Goal: Information Seeking & Learning: Learn about a topic

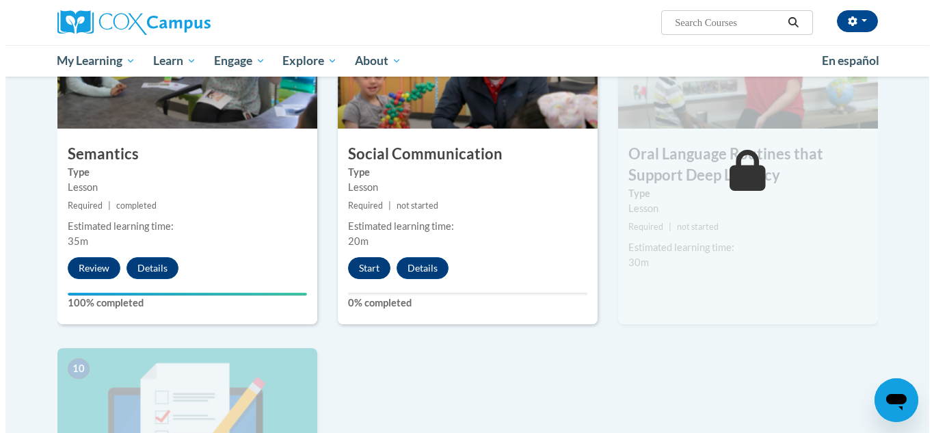
scroll to position [1121, 0]
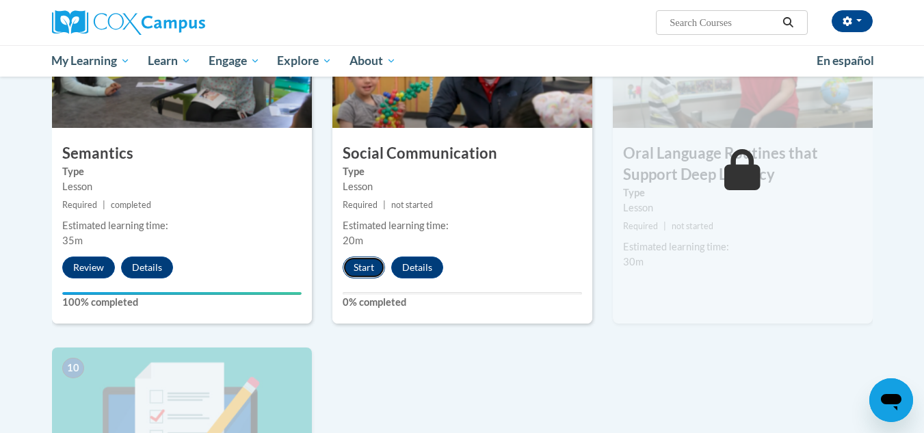
click at [354, 261] on button "Start" at bounding box center [364, 267] width 42 height 22
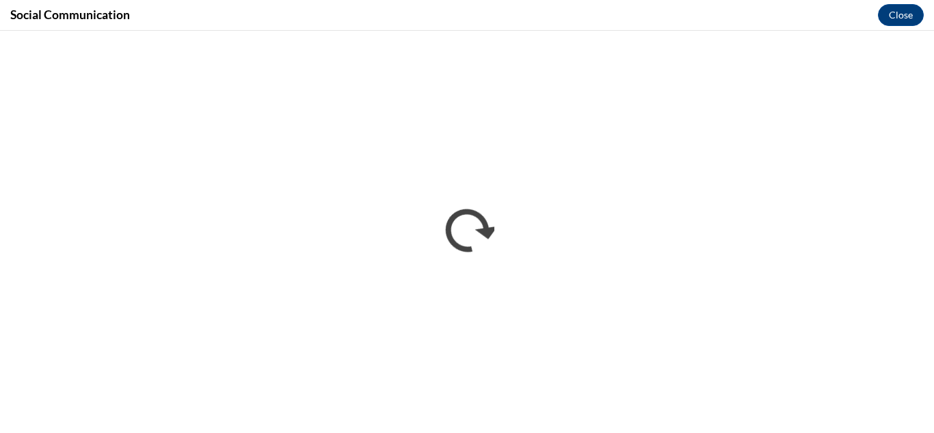
scroll to position [0, 0]
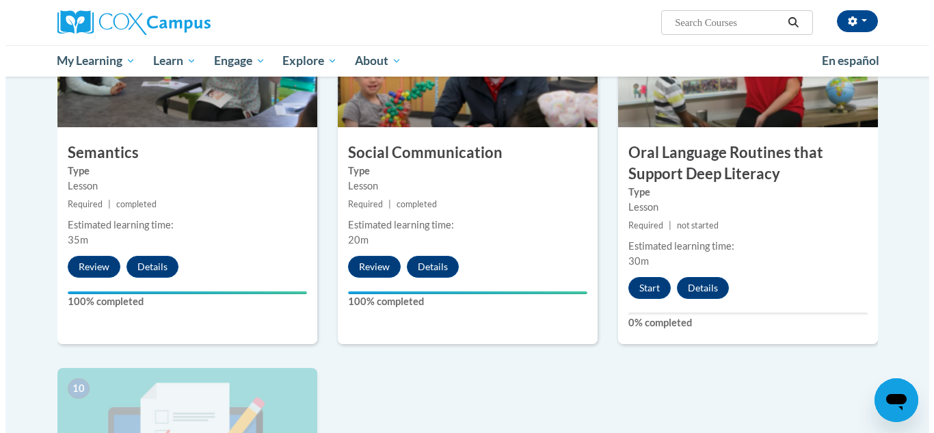
scroll to position [1103, 0]
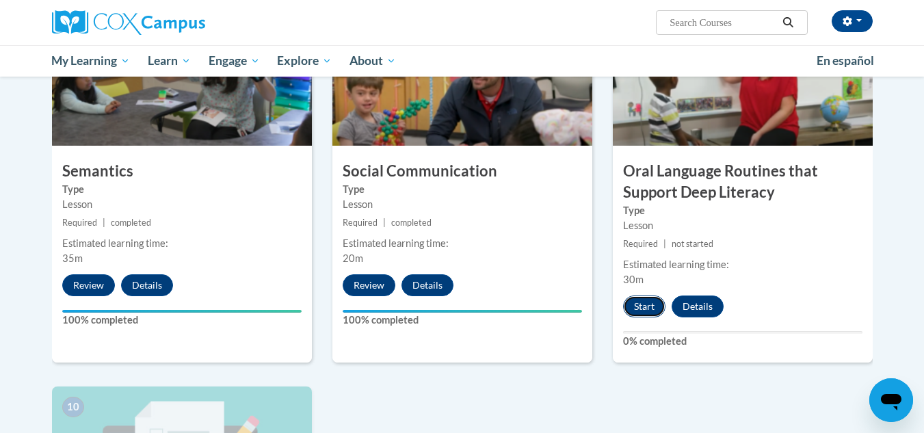
click at [637, 300] on button "Start" at bounding box center [644, 306] width 42 height 22
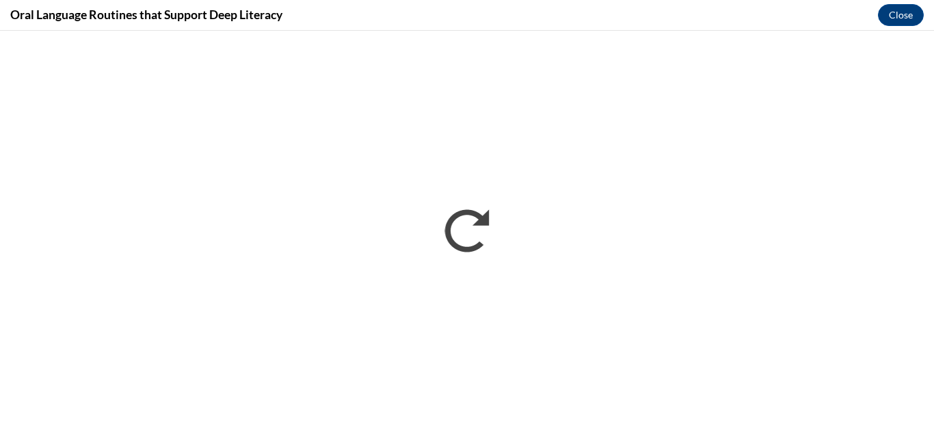
scroll to position [0, 0]
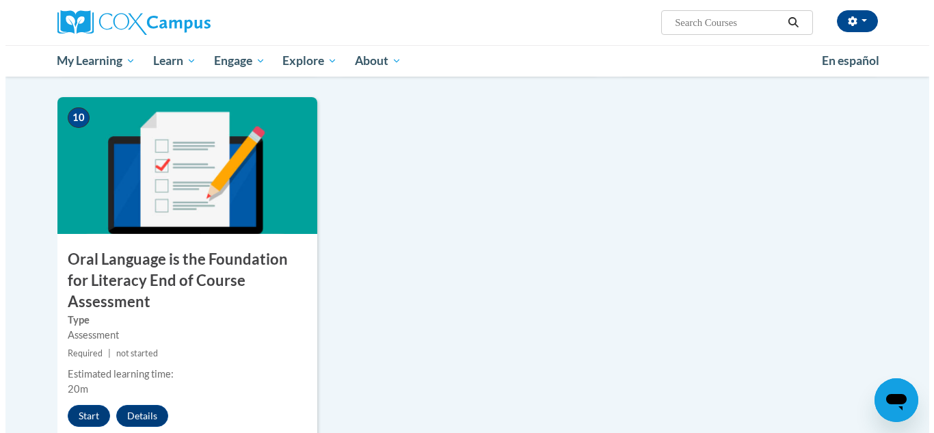
scroll to position [1394, 0]
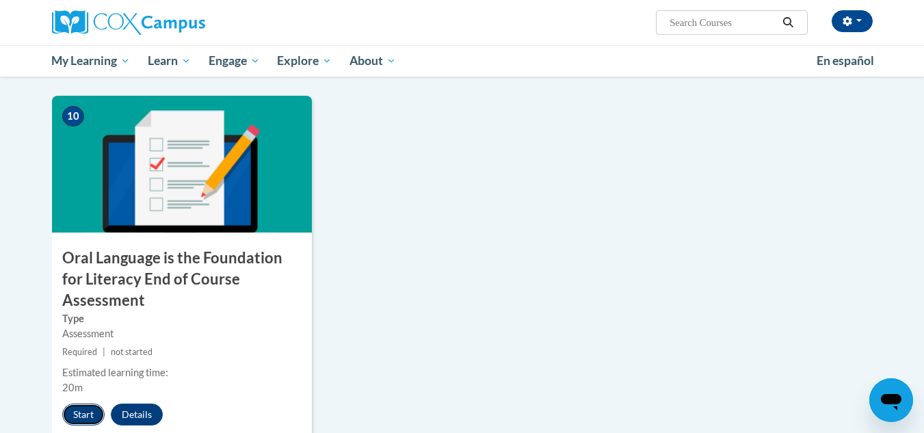
click at [79, 404] on button "Start" at bounding box center [83, 415] width 42 height 22
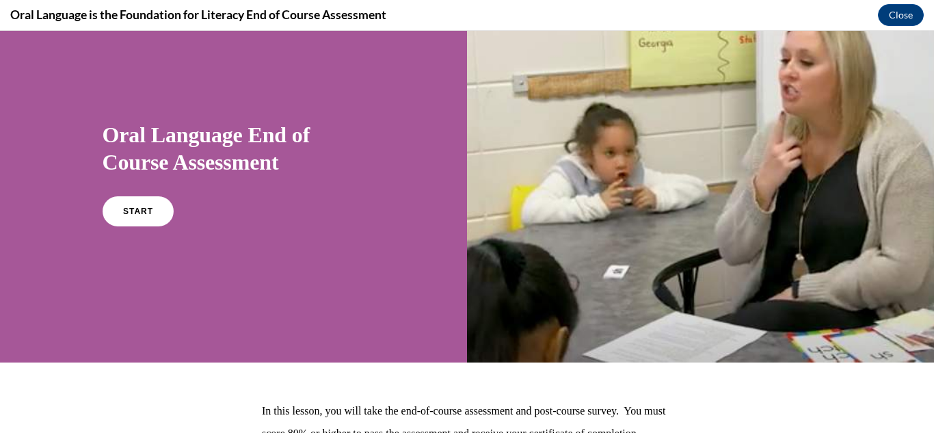
scroll to position [47, 0]
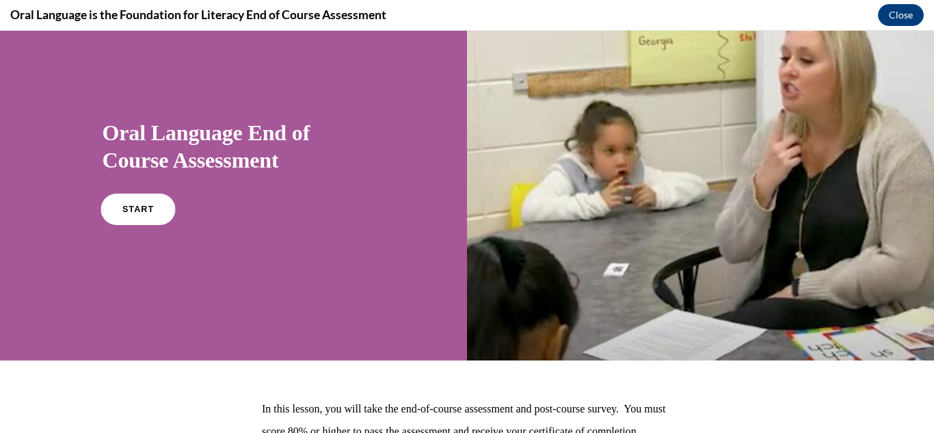
click at [121, 213] on link "START" at bounding box center [138, 209] width 75 height 31
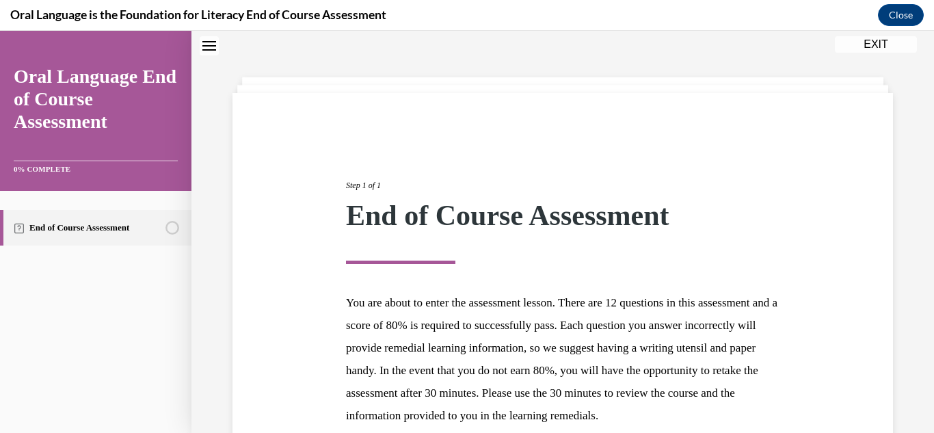
scroll to position [196, 0]
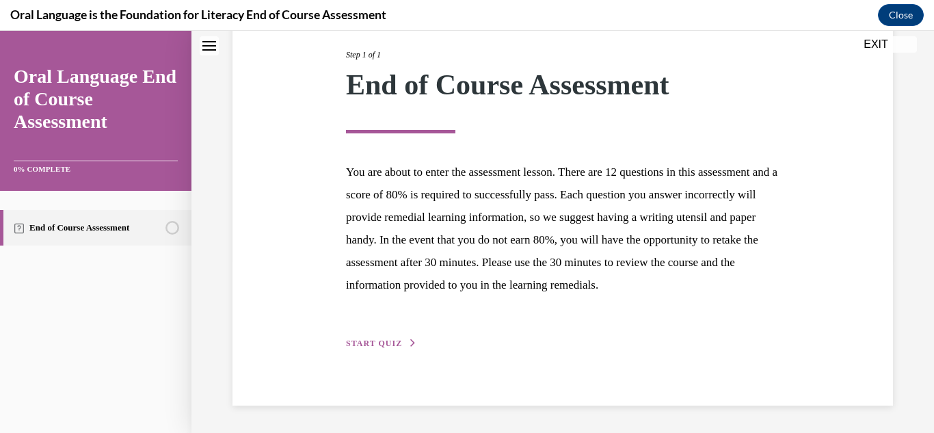
click at [367, 341] on span "START QUIZ" at bounding box center [374, 344] width 56 height 10
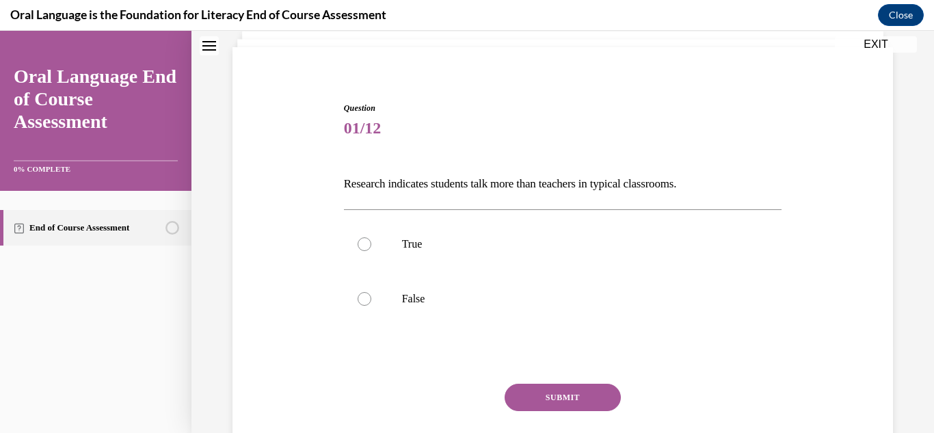
scroll to position [89, 0]
click at [375, 250] on label "True" at bounding box center [563, 243] width 438 height 55
click at [371, 250] on input "True" at bounding box center [365, 244] width 14 height 14
radio input "true"
click at [569, 396] on button "SUBMIT" at bounding box center [563, 396] width 116 height 27
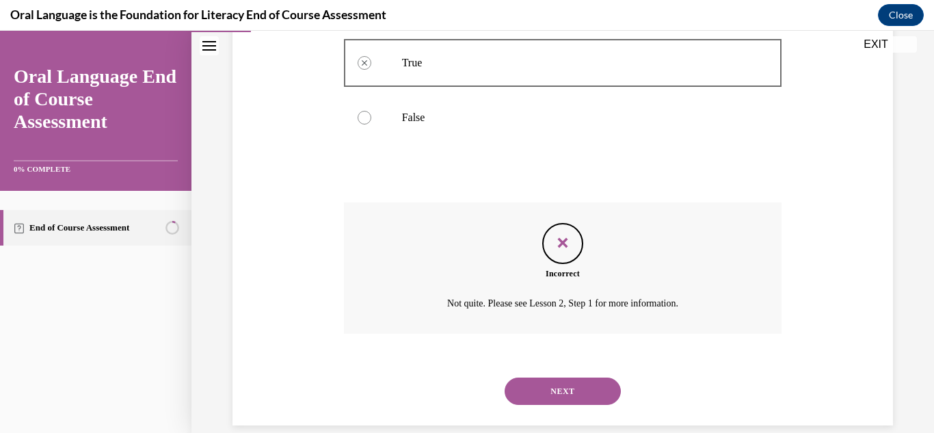
click at [563, 389] on button "NEXT" at bounding box center [563, 391] width 116 height 27
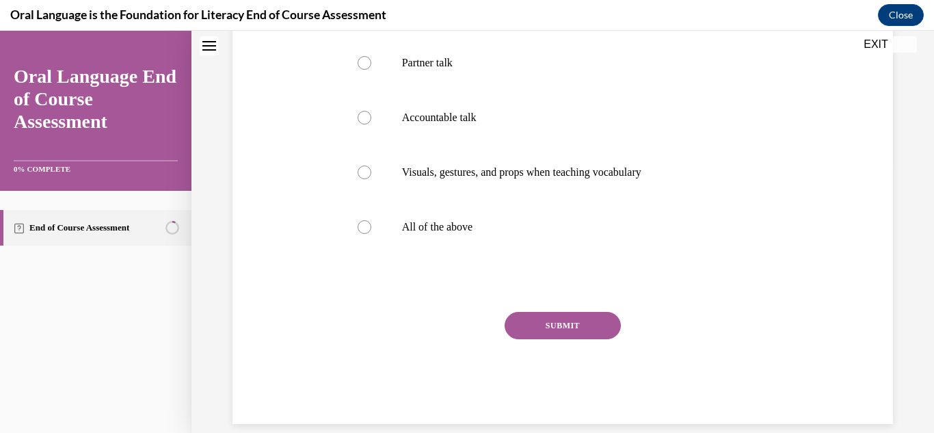
scroll to position [42, 0]
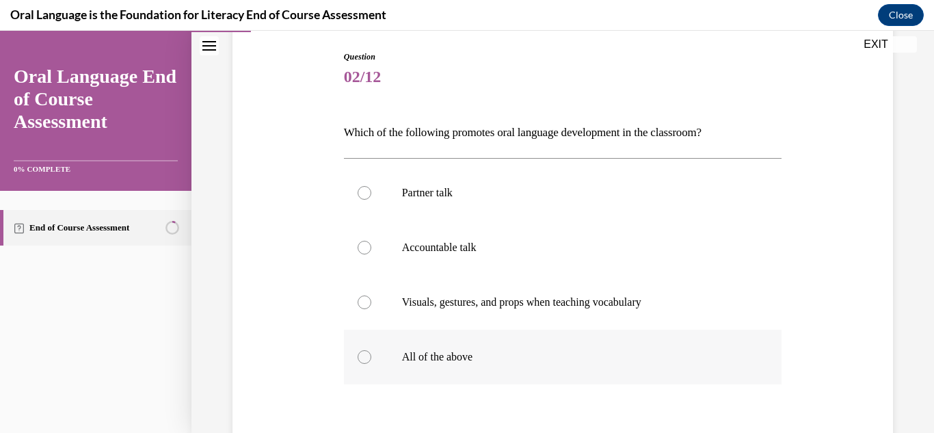
click at [458, 356] on p "All of the above" at bounding box center [575, 357] width 346 height 14
click at [371, 356] on input "All of the above" at bounding box center [365, 357] width 14 height 14
radio input "true"
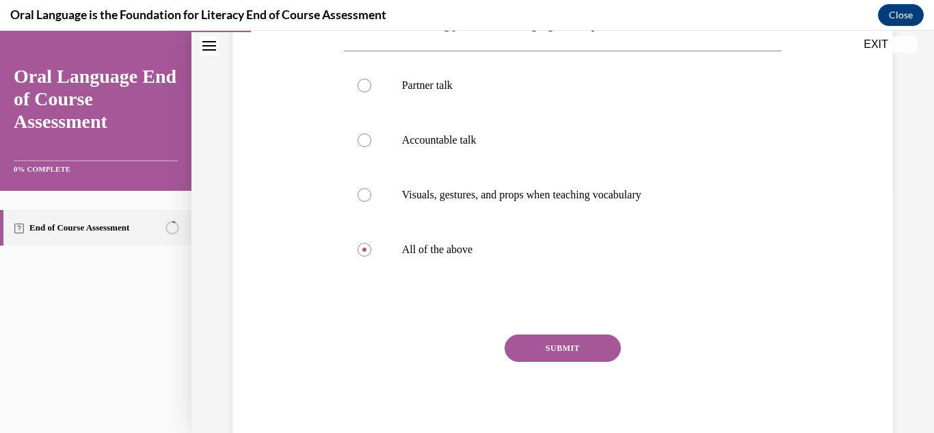
click at [566, 347] on button "SUBMIT" at bounding box center [563, 347] width 116 height 27
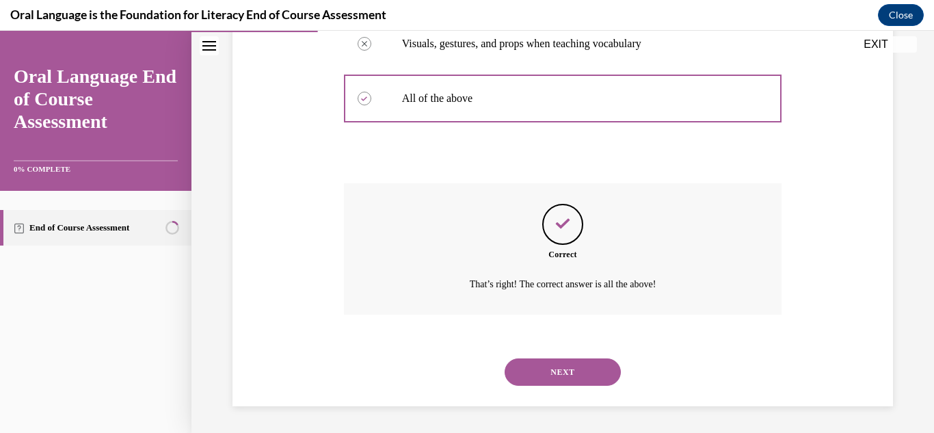
click at [553, 366] on button "NEXT" at bounding box center [563, 371] width 116 height 27
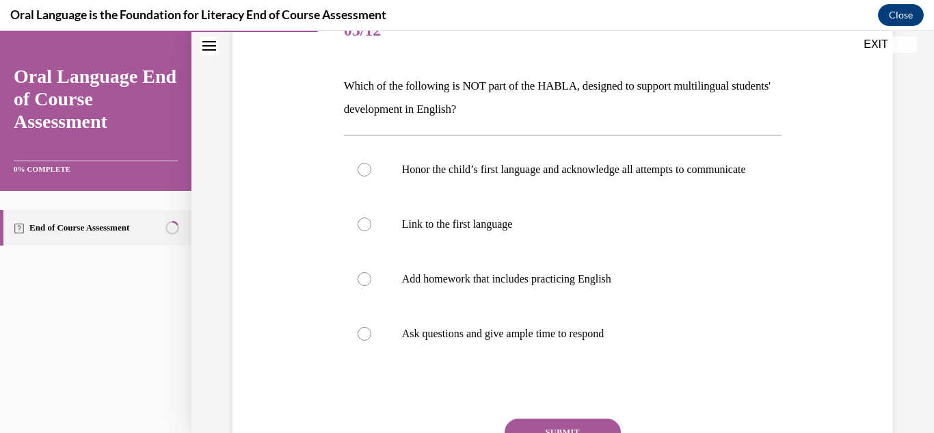
scroll to position [188, 0]
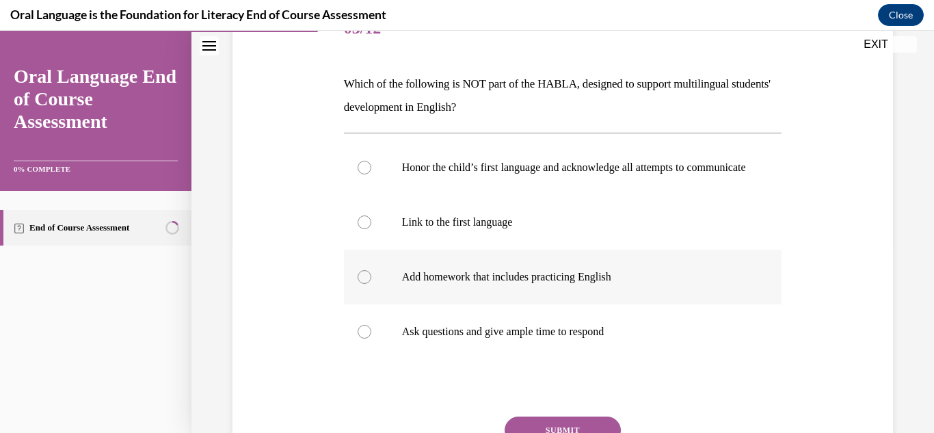
click at [553, 277] on label "Add homework that includes practicing English" at bounding box center [563, 277] width 438 height 55
click at [371, 277] on input "Add homework that includes practicing English" at bounding box center [365, 277] width 14 height 14
radio input "true"
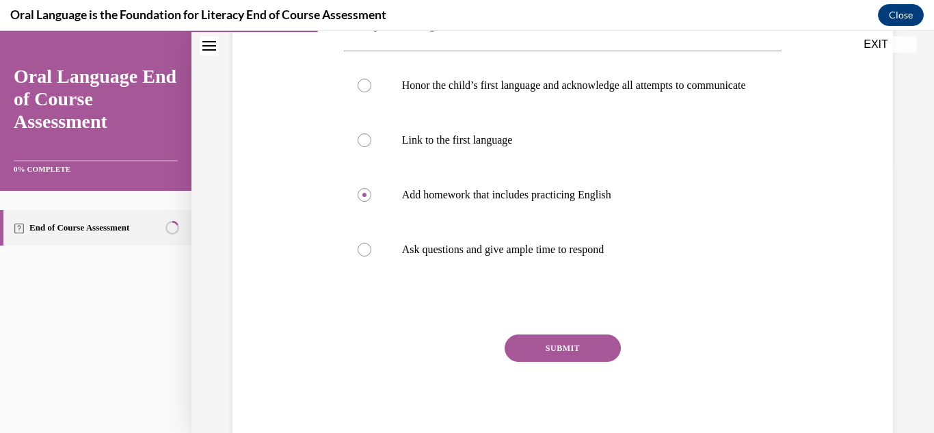
click at [527, 361] on button "SUBMIT" at bounding box center [563, 347] width 116 height 27
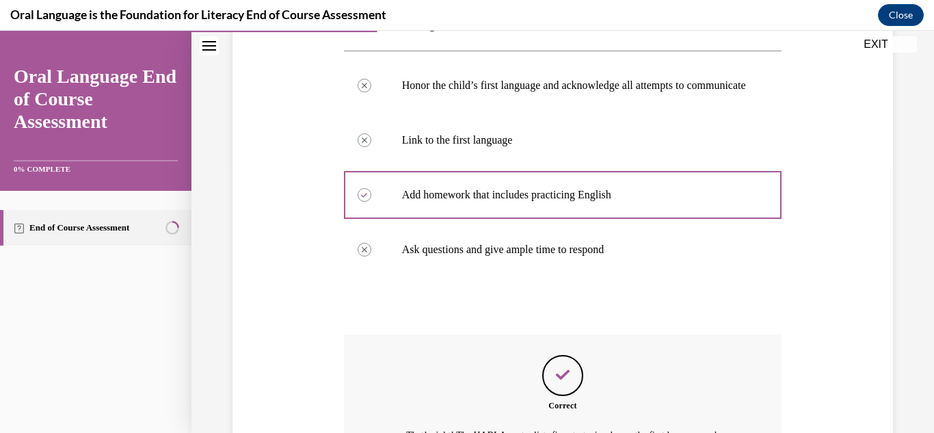
scroll to position [468, 0]
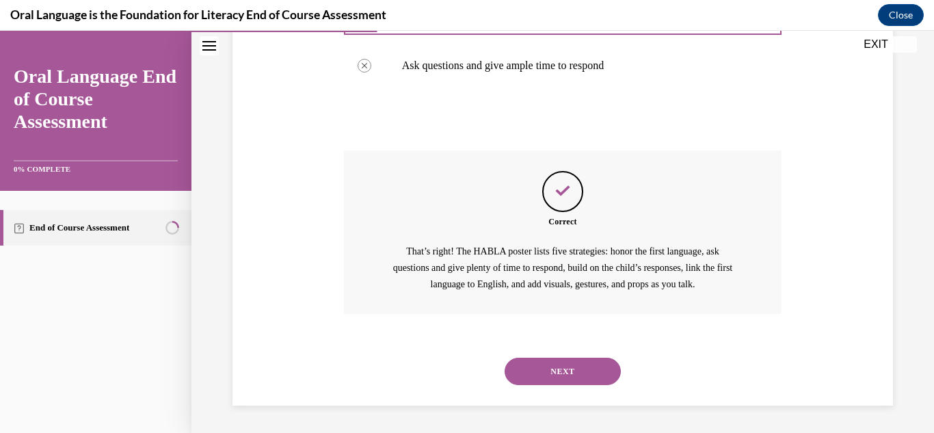
click at [560, 370] on button "NEXT" at bounding box center [563, 371] width 116 height 27
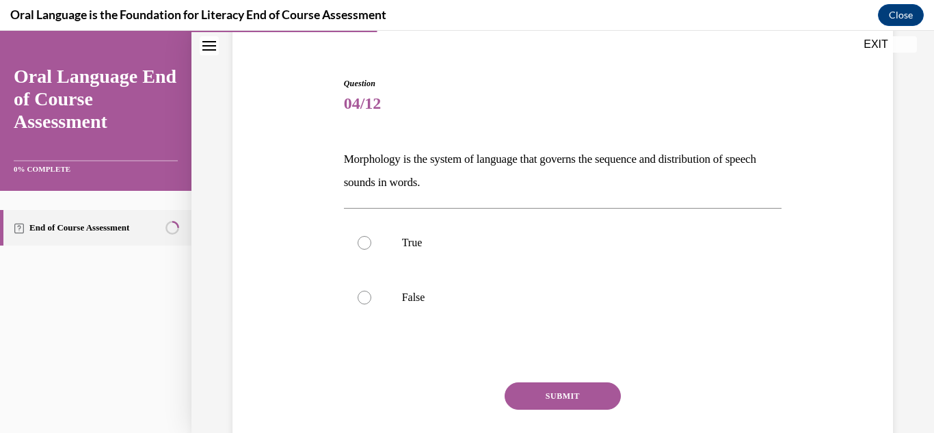
scroll to position [114, 0]
click at [453, 183] on p "Morphology is the system of language that governs the sequence and distribution…" at bounding box center [563, 170] width 438 height 47
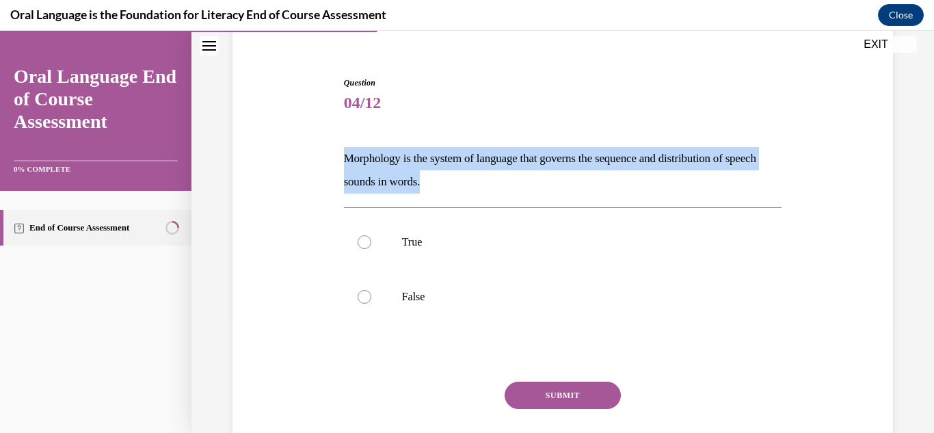
click at [453, 183] on p "Morphology is the system of language that governs the sequence and distribution…" at bounding box center [563, 170] width 438 height 47
copy p "Morphology is the system of language that governs the sequence and distribution…"
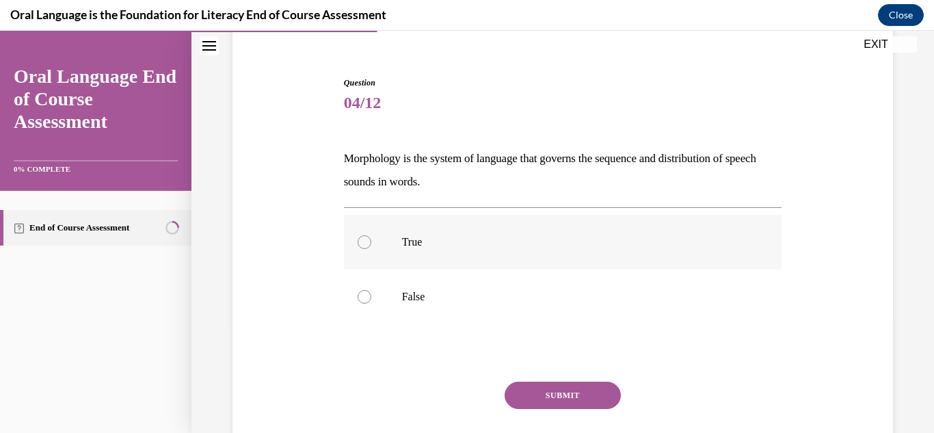
click at [394, 248] on label "True" at bounding box center [563, 242] width 438 height 55
click at [371, 248] on input "True" at bounding box center [365, 242] width 14 height 14
radio input "true"
click at [558, 404] on button "SUBMIT" at bounding box center [563, 395] width 116 height 27
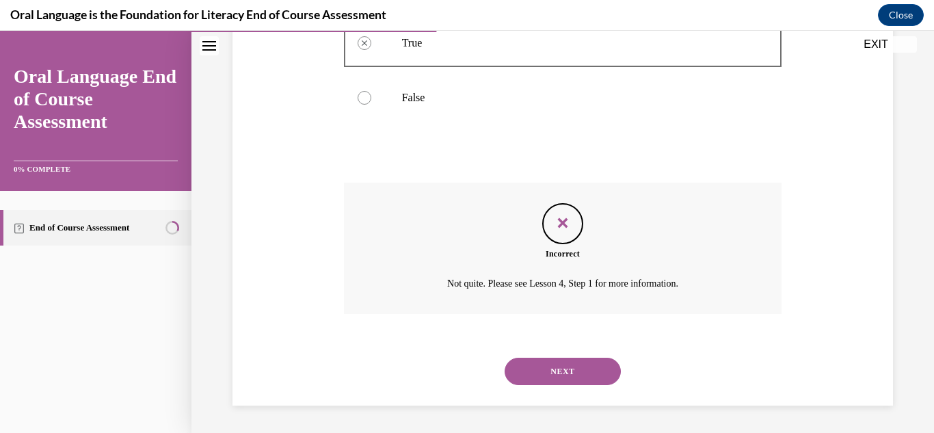
click at [548, 378] on button "NEXT" at bounding box center [563, 371] width 116 height 27
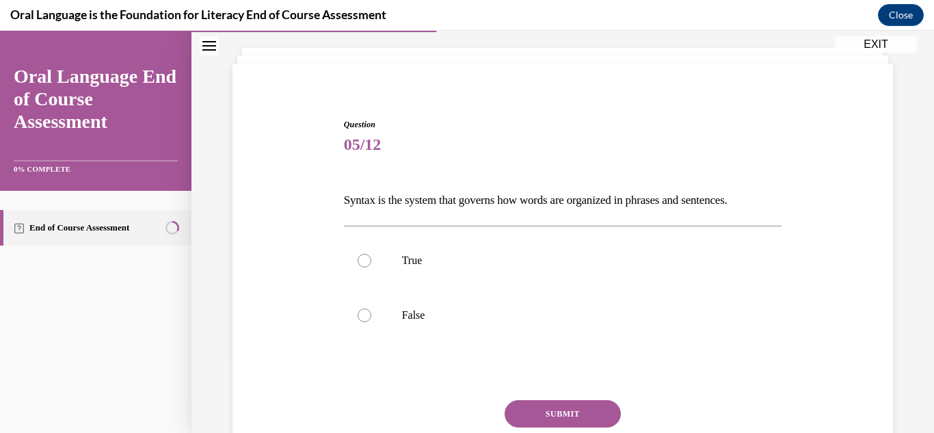
scroll to position [72, 0]
click at [423, 257] on p "True" at bounding box center [575, 260] width 346 height 14
click at [371, 257] on input "True" at bounding box center [365, 260] width 14 height 14
radio input "true"
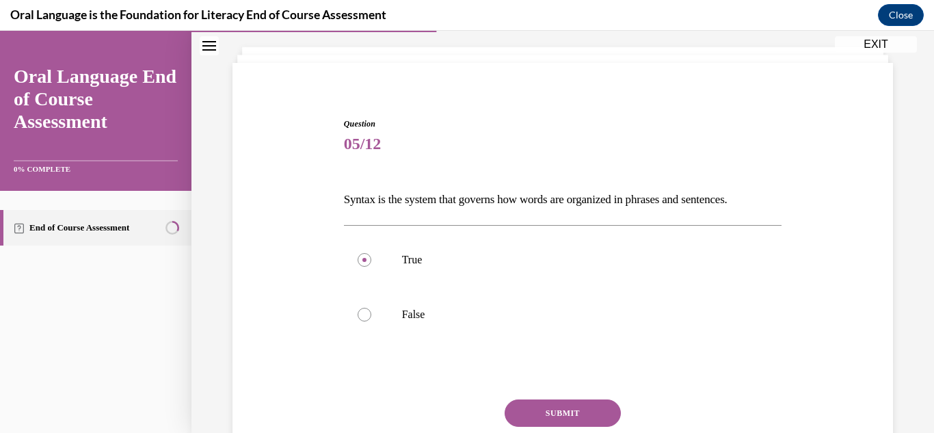
click at [531, 419] on button "SUBMIT" at bounding box center [563, 412] width 116 height 27
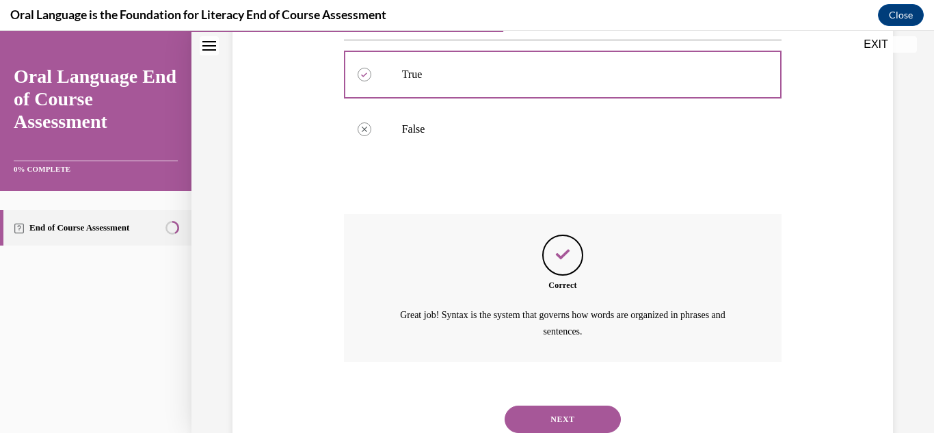
click at [531, 412] on button "NEXT" at bounding box center [563, 419] width 116 height 27
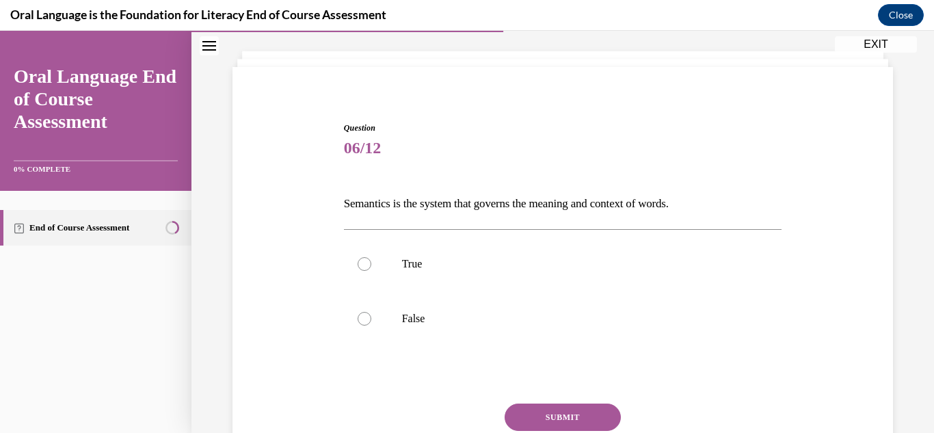
scroll to position [72, 0]
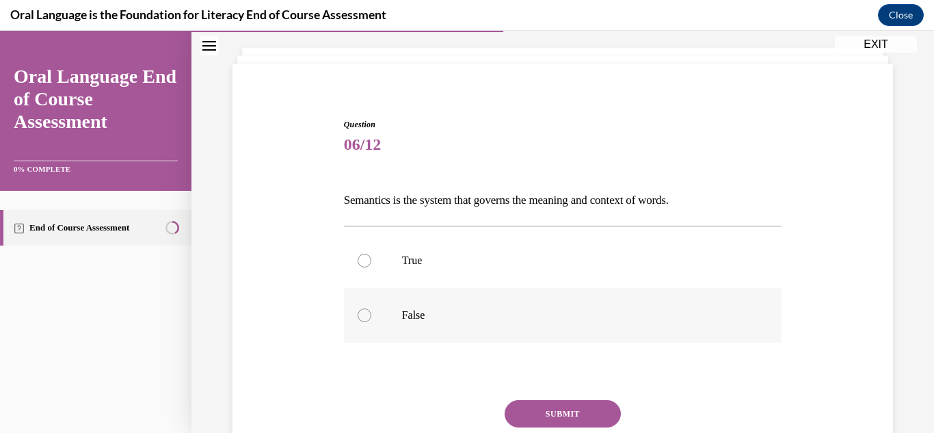
click at [438, 315] on p "False" at bounding box center [575, 315] width 346 height 14
click at [371, 315] on input "False" at bounding box center [365, 315] width 14 height 14
radio input "true"
click at [531, 407] on button "SUBMIT" at bounding box center [563, 413] width 116 height 27
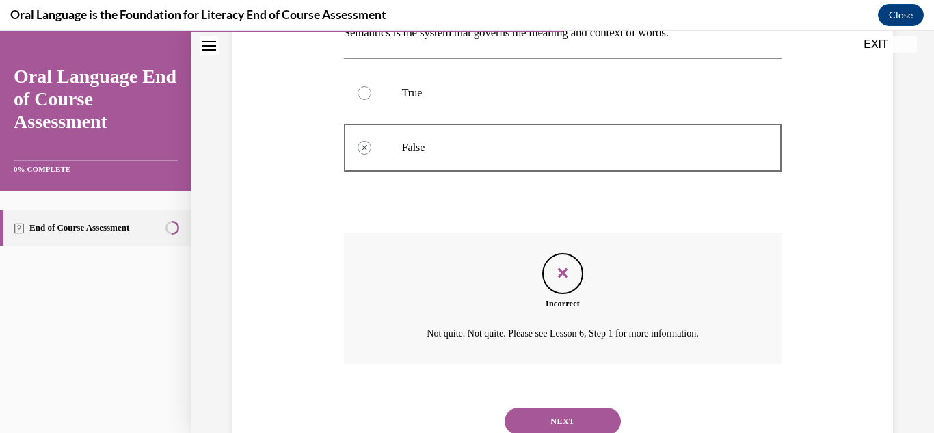
click at [528, 420] on button "NEXT" at bounding box center [563, 421] width 116 height 27
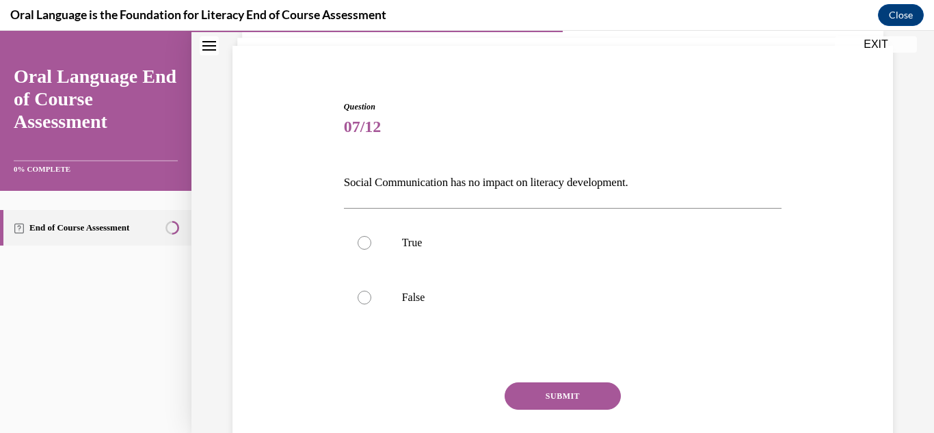
scroll to position [94, 0]
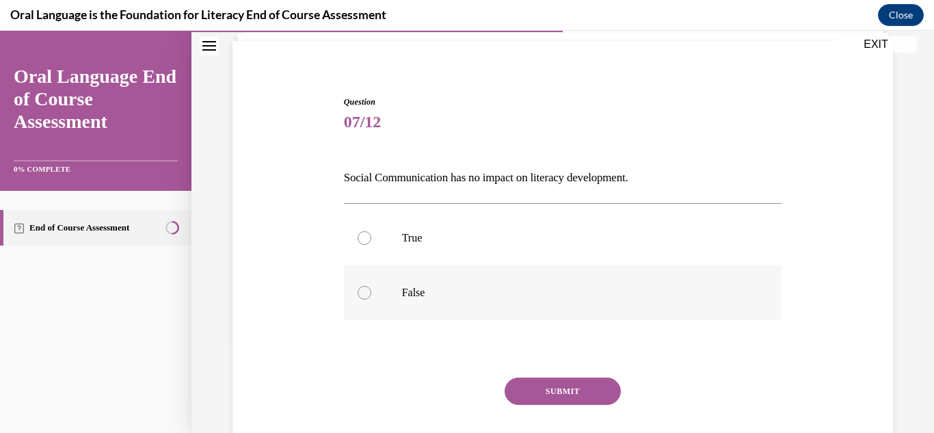
click at [414, 293] on p "False" at bounding box center [575, 293] width 346 height 14
click at [371, 293] on input "False" at bounding box center [365, 293] width 14 height 14
radio input "true"
click at [542, 396] on button "SUBMIT" at bounding box center [563, 391] width 116 height 27
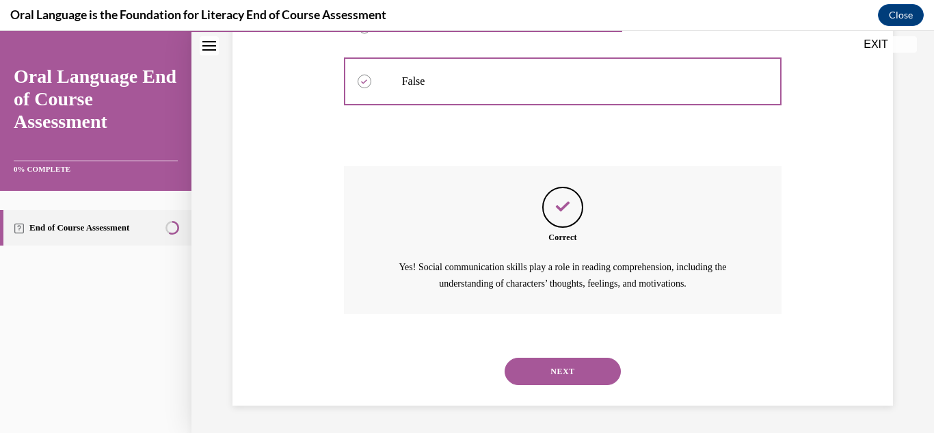
click at [523, 369] on button "NEXT" at bounding box center [563, 371] width 116 height 27
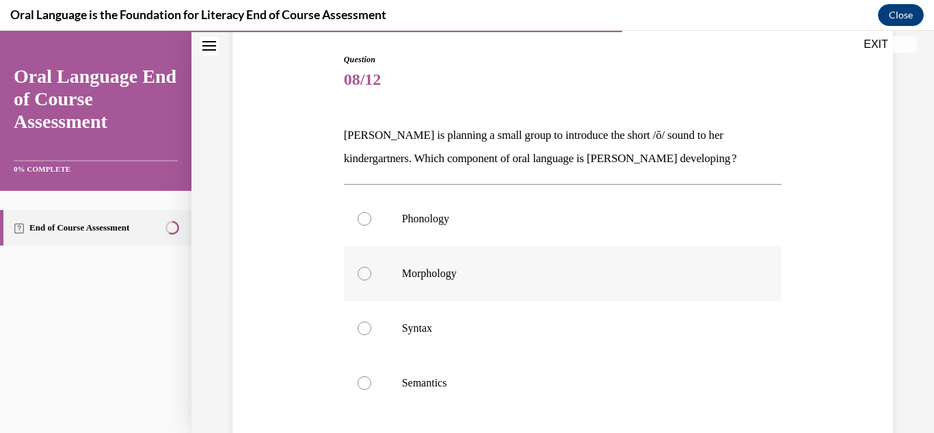
scroll to position [137, 0]
click at [440, 228] on label "Phonology" at bounding box center [563, 219] width 438 height 55
click at [371, 226] on input "Phonology" at bounding box center [365, 219] width 14 height 14
radio input "true"
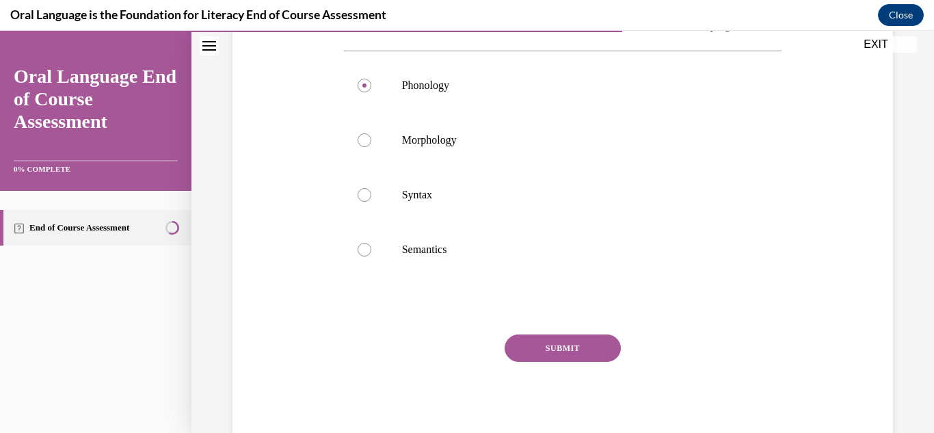
click at [533, 344] on button "SUBMIT" at bounding box center [563, 347] width 116 height 27
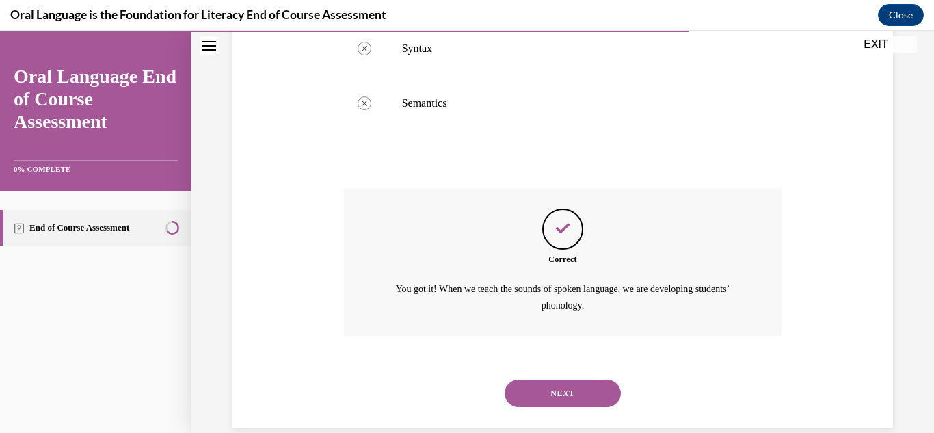
click at [535, 388] on button "NEXT" at bounding box center [563, 393] width 116 height 27
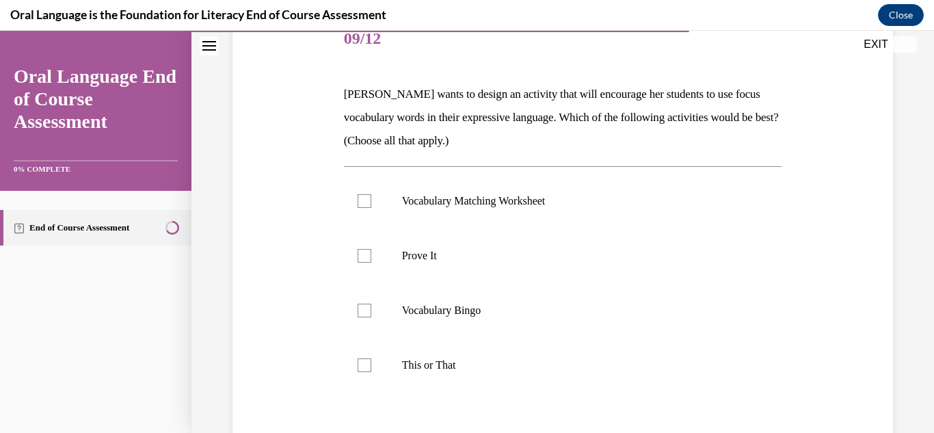
scroll to position [179, 0]
click at [424, 253] on p "Prove It" at bounding box center [575, 255] width 346 height 14
click at [371, 253] on input "Prove It" at bounding box center [365, 255] width 14 height 14
checkbox input "true"
click at [422, 317] on label "Vocabulary Bingo" at bounding box center [563, 309] width 438 height 55
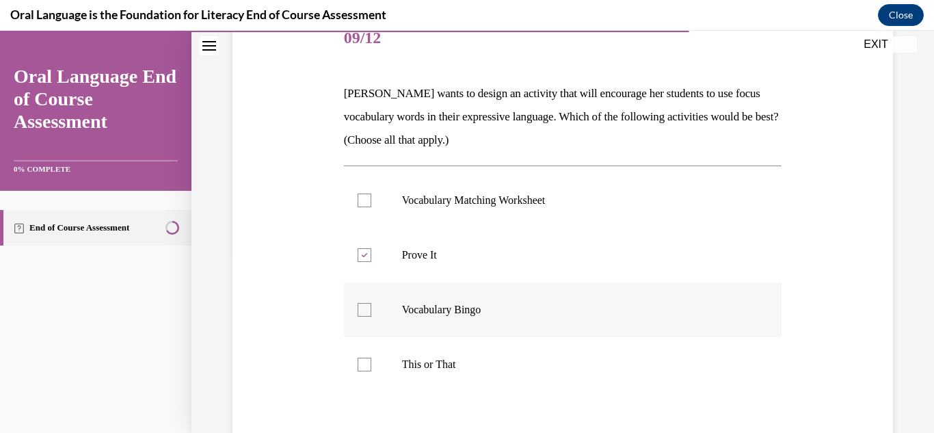
click at [371, 317] on input "Vocabulary Bingo" at bounding box center [365, 310] width 14 height 14
checkbox input "true"
click at [423, 354] on label "This or That" at bounding box center [563, 364] width 438 height 55
click at [371, 358] on input "This or That" at bounding box center [365, 365] width 14 height 14
checkbox input "true"
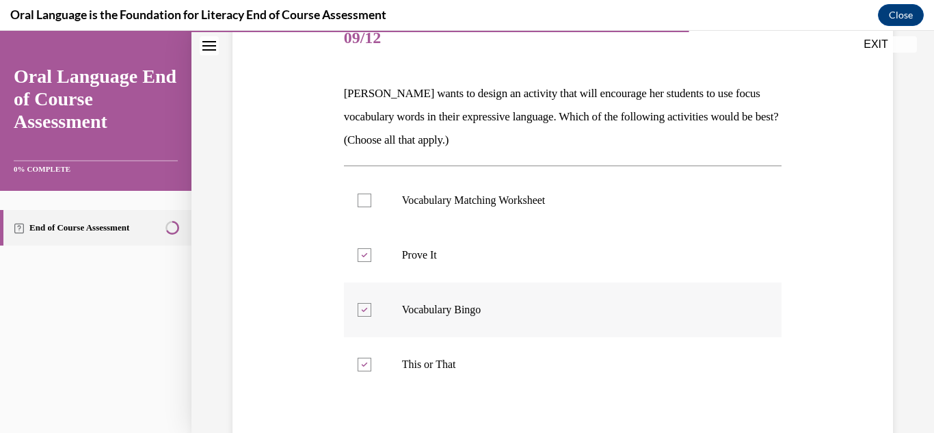
click at [425, 296] on label "Vocabulary Bingo" at bounding box center [563, 309] width 438 height 55
click at [371, 303] on input "Vocabulary Bingo" at bounding box center [365, 310] width 14 height 14
checkbox input "false"
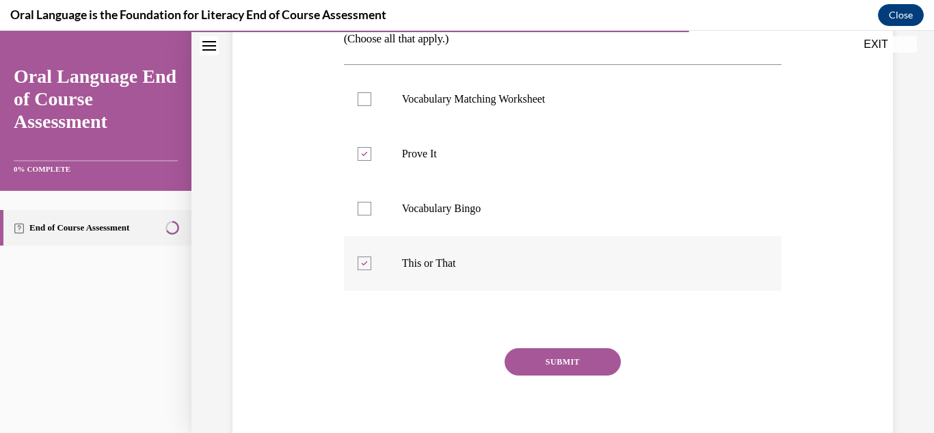
scroll to position [282, 0]
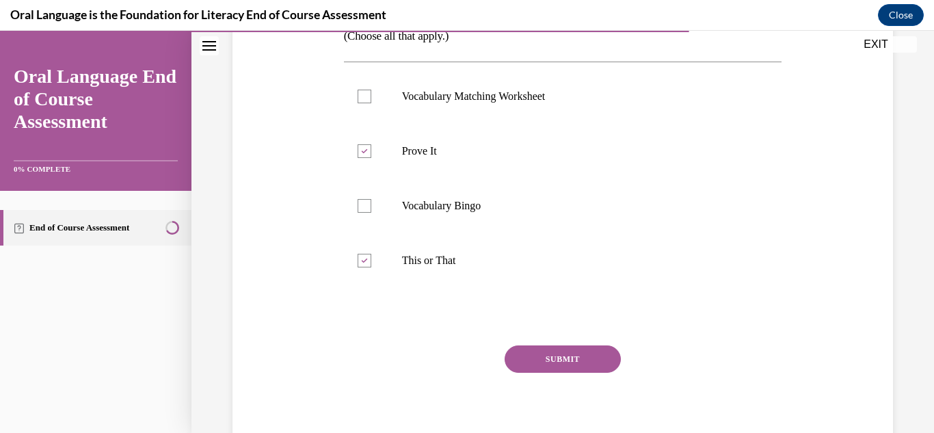
click at [522, 355] on button "SUBMIT" at bounding box center [563, 358] width 116 height 27
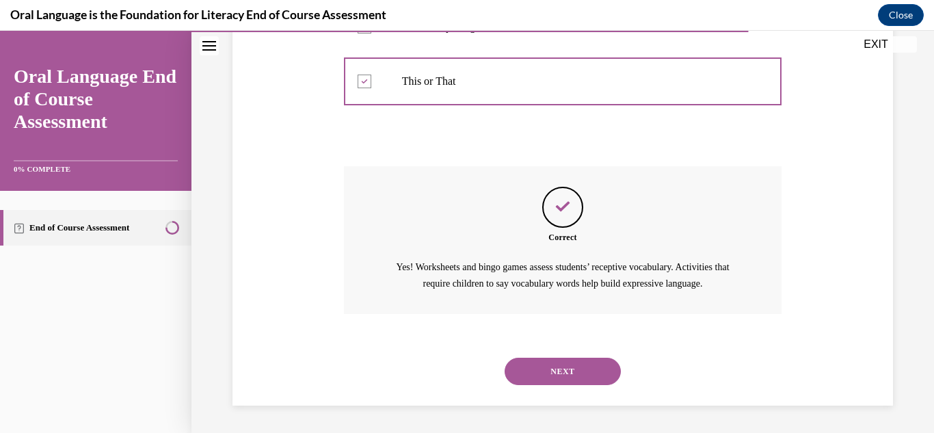
click at [520, 378] on button "NEXT" at bounding box center [563, 371] width 116 height 27
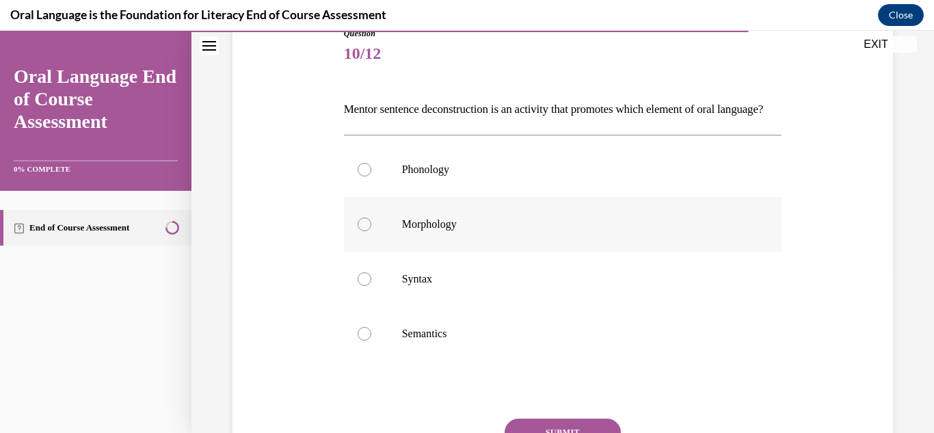
scroll to position [163, 0]
click at [414, 340] on p "Semantics" at bounding box center [575, 333] width 346 height 14
click at [371, 340] on input "Semantics" at bounding box center [365, 333] width 14 height 14
radio input "true"
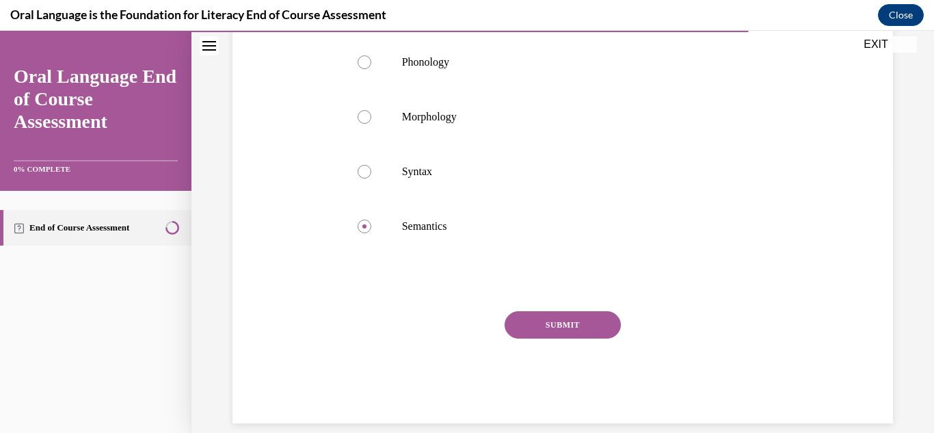
click at [517, 339] on button "SUBMIT" at bounding box center [563, 324] width 116 height 27
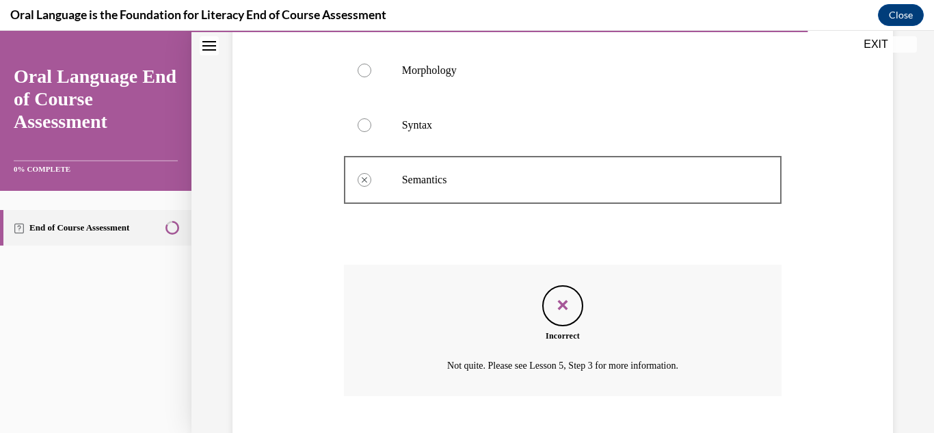
scroll to position [318, 0]
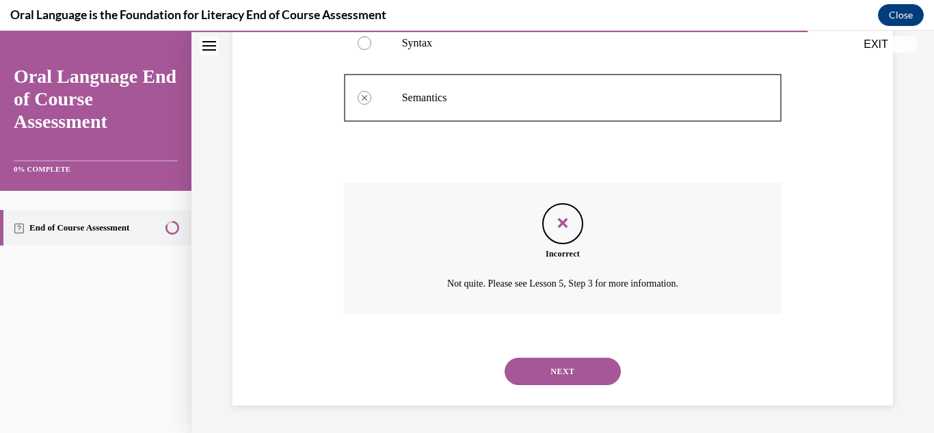
click at [539, 369] on button "NEXT" at bounding box center [563, 371] width 116 height 27
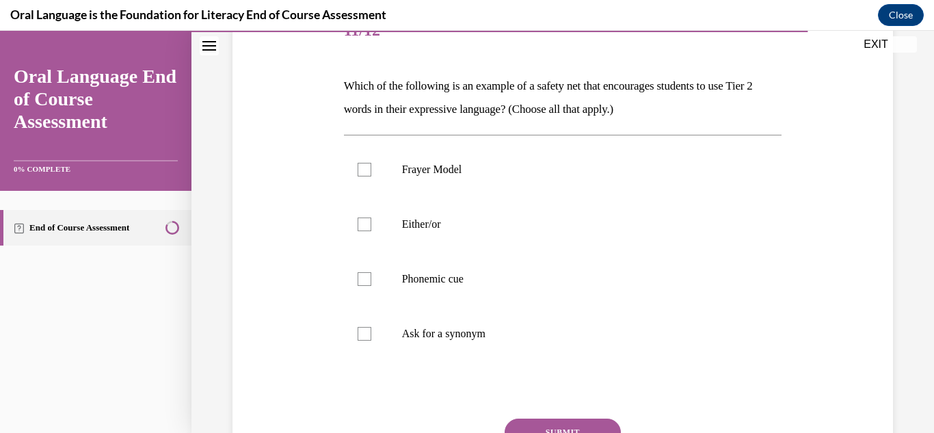
scroll to position [187, 0]
click at [436, 329] on p "Ask for a synonym" at bounding box center [575, 333] width 346 height 14
click at [371, 329] on input "Ask for a synonym" at bounding box center [365, 333] width 14 height 14
checkbox input "true"
click at [414, 230] on label "Either/or" at bounding box center [563, 223] width 438 height 55
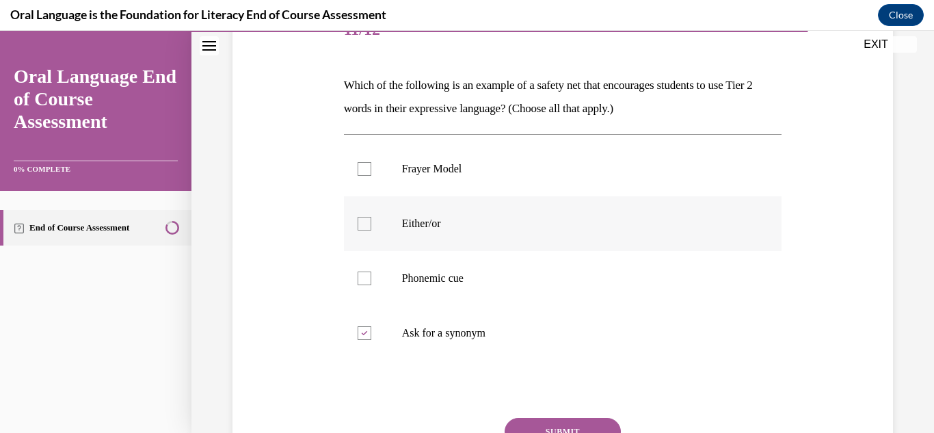
click at [371, 230] on input "Either/or" at bounding box center [365, 224] width 14 height 14
checkbox input "true"
click at [416, 176] on label "Frayer Model" at bounding box center [563, 169] width 438 height 55
click at [371, 176] on input "Frayer Model" at bounding box center [365, 169] width 14 height 14
checkbox input "true"
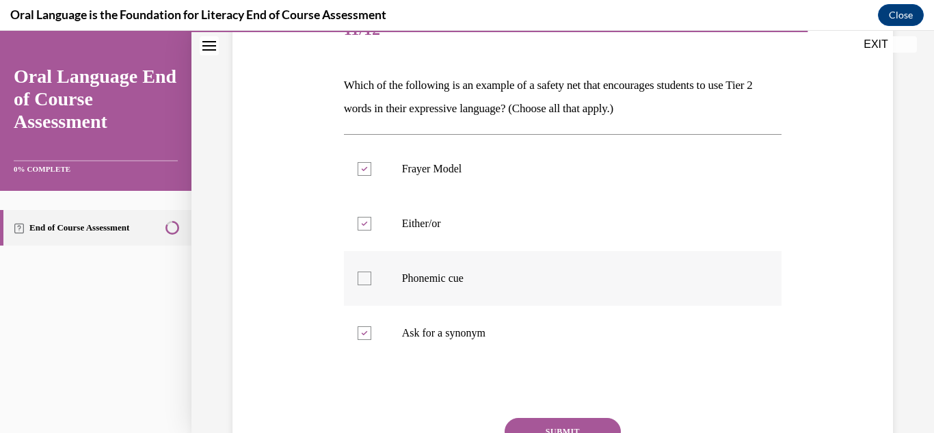
click at [422, 290] on label "Phonemic cue" at bounding box center [563, 278] width 438 height 55
click at [371, 285] on input "Phonemic cue" at bounding box center [365, 279] width 14 height 14
checkbox input "true"
click at [544, 428] on button "SUBMIT" at bounding box center [563, 431] width 116 height 27
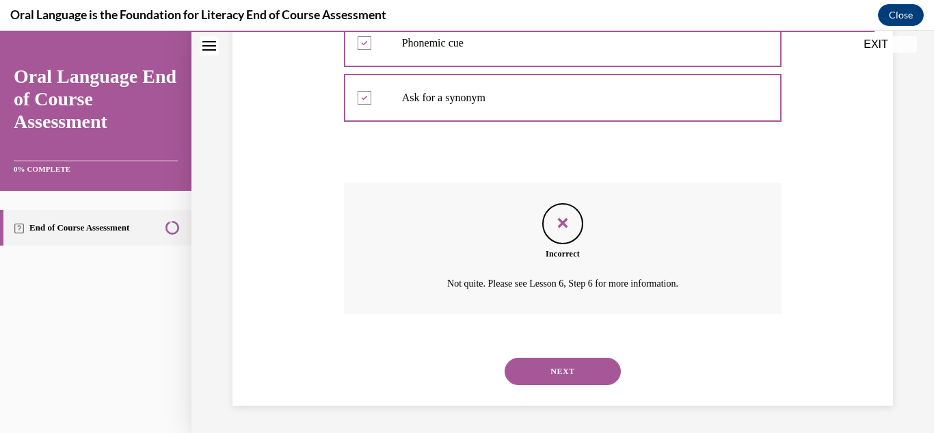
click at [559, 378] on button "NEXT" at bounding box center [563, 371] width 116 height 27
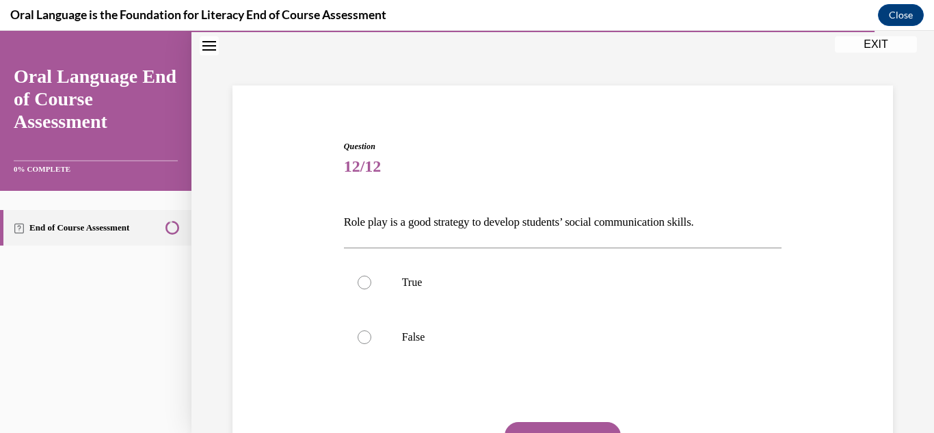
scroll to position [52, 0]
click at [412, 272] on label "True" at bounding box center [563, 280] width 438 height 55
click at [371, 274] on input "True" at bounding box center [365, 281] width 14 height 14
radio input "true"
click at [561, 422] on button "SUBMIT" at bounding box center [563, 433] width 116 height 27
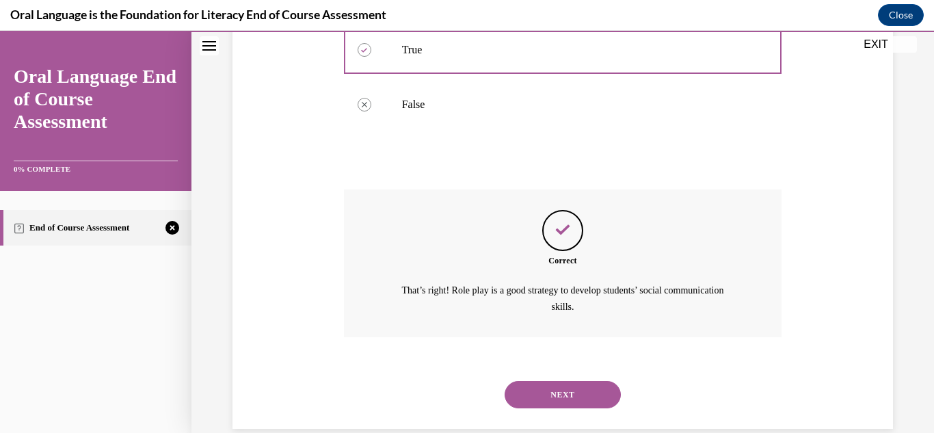
scroll to position [283, 0]
click at [557, 390] on button "NEXT" at bounding box center [563, 393] width 116 height 27
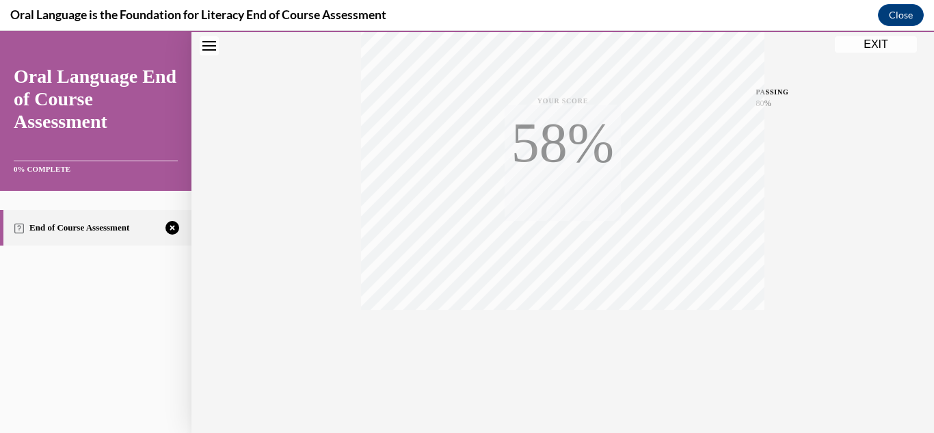
scroll to position [299, 0]
click at [557, 347] on icon "button" at bounding box center [563, 349] width 49 height 15
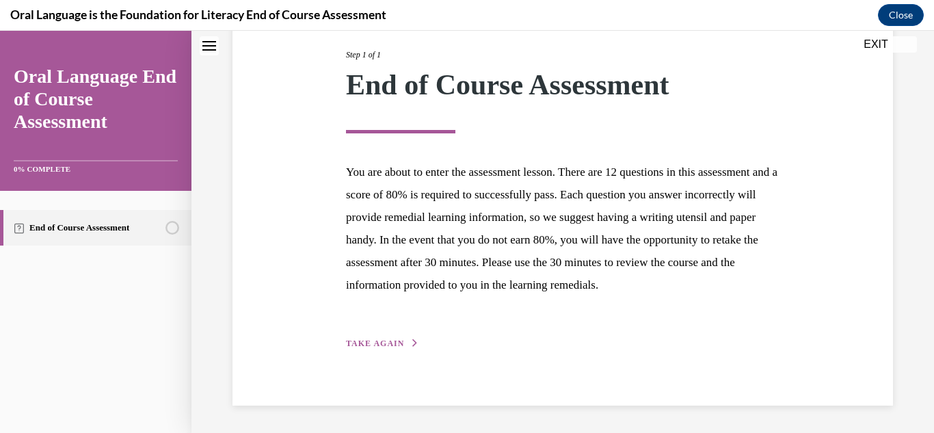
scroll to position [196, 0]
click at [367, 347] on span "TAKE AGAIN" at bounding box center [375, 344] width 58 height 10
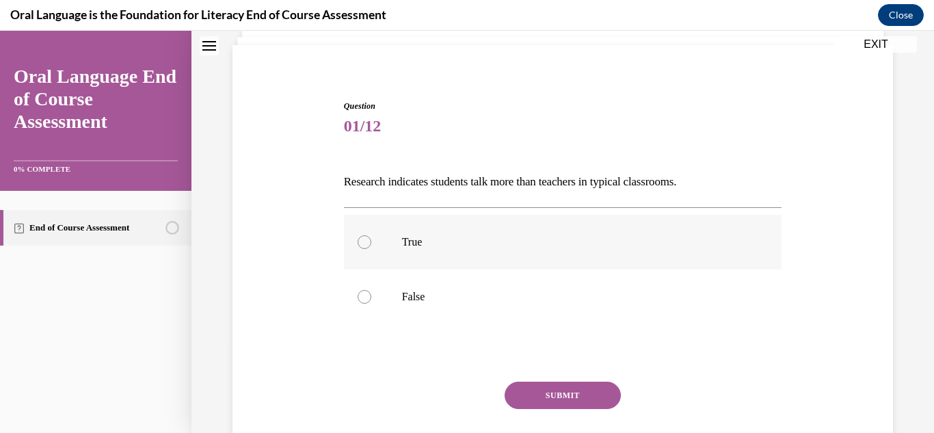
scroll to position [91, 0]
click at [426, 291] on p "False" at bounding box center [575, 296] width 346 height 14
click at [371, 291] on input "False" at bounding box center [365, 296] width 14 height 14
radio input "true"
click at [523, 393] on button "SUBMIT" at bounding box center [563, 394] width 116 height 27
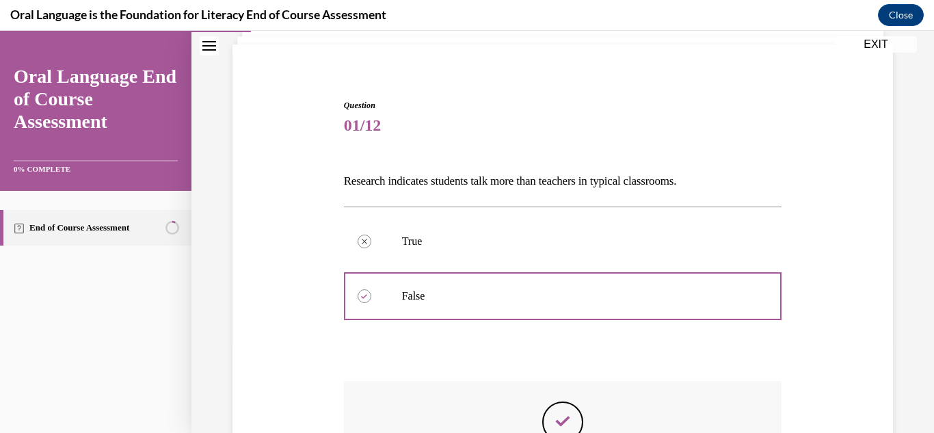
scroll to position [289, 0]
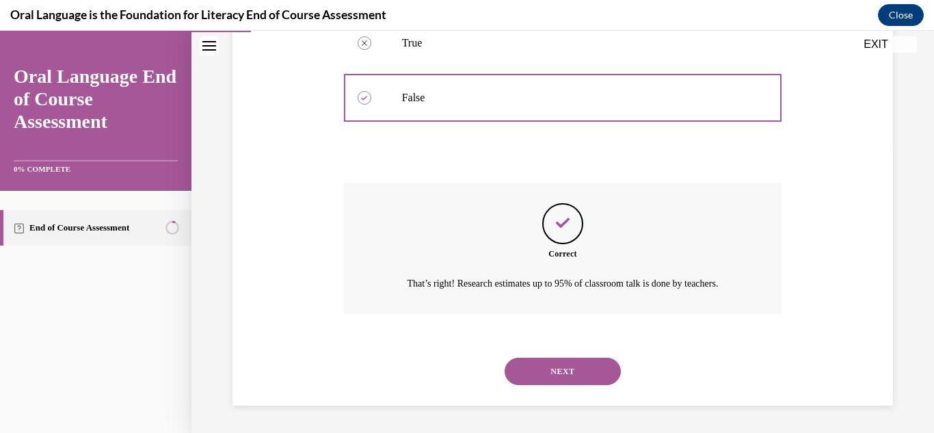
click at [539, 370] on button "NEXT" at bounding box center [563, 371] width 116 height 27
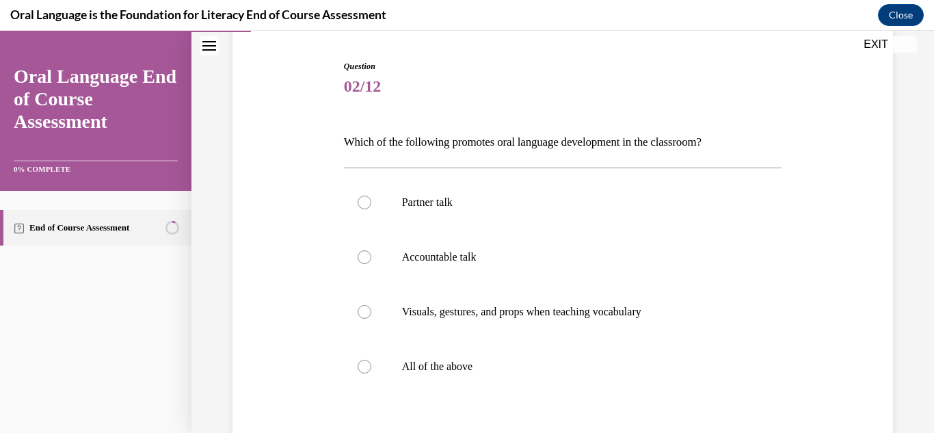
scroll to position [140, 0]
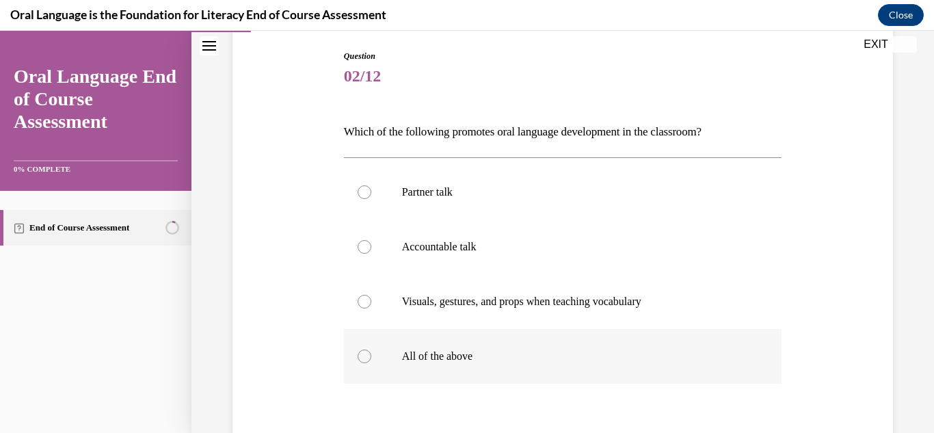
click at [470, 349] on p "All of the above" at bounding box center [575, 356] width 346 height 14
click at [371, 349] on input "All of the above" at bounding box center [365, 356] width 14 height 14
radio input "true"
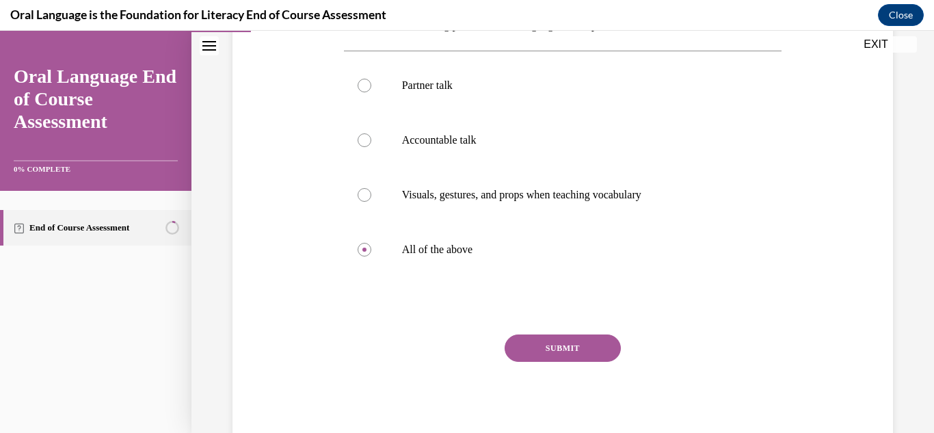
click at [549, 338] on button "SUBMIT" at bounding box center [563, 347] width 116 height 27
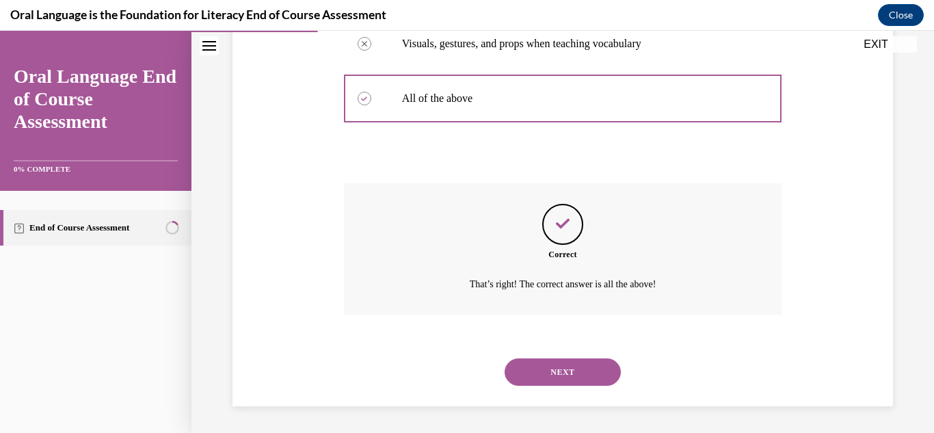
click at [565, 378] on button "NEXT" at bounding box center [563, 371] width 116 height 27
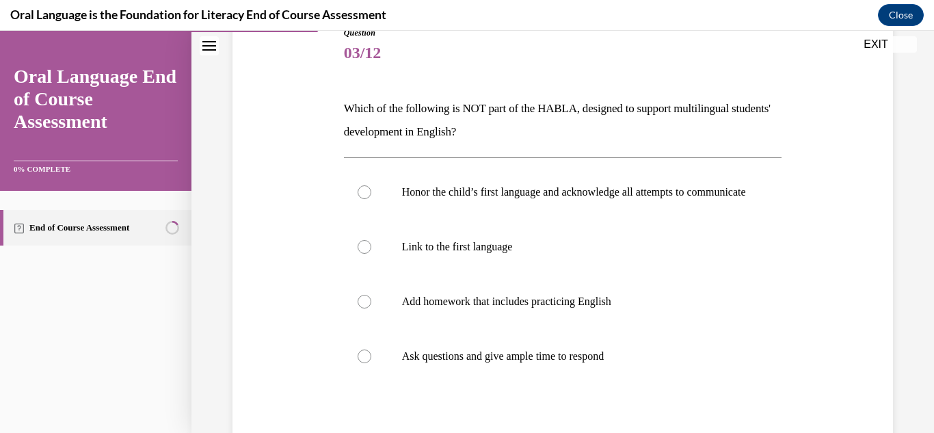
scroll to position [165, 0]
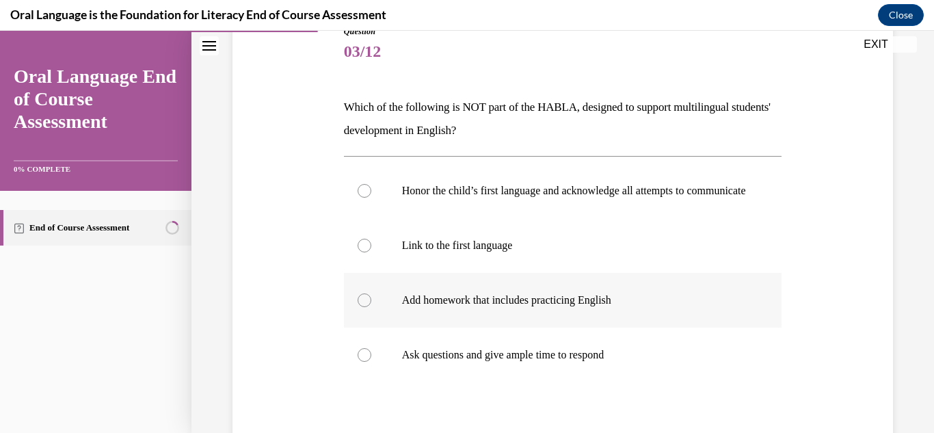
click at [525, 326] on label "Add homework that includes practicing English" at bounding box center [563, 300] width 438 height 55
click at [371, 307] on input "Add homework that includes practicing English" at bounding box center [365, 300] width 14 height 14
radio input "true"
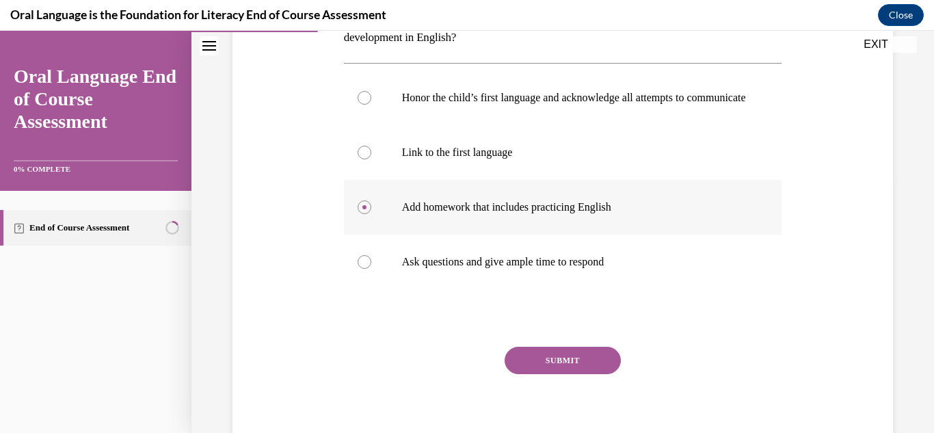
scroll to position [284, 0]
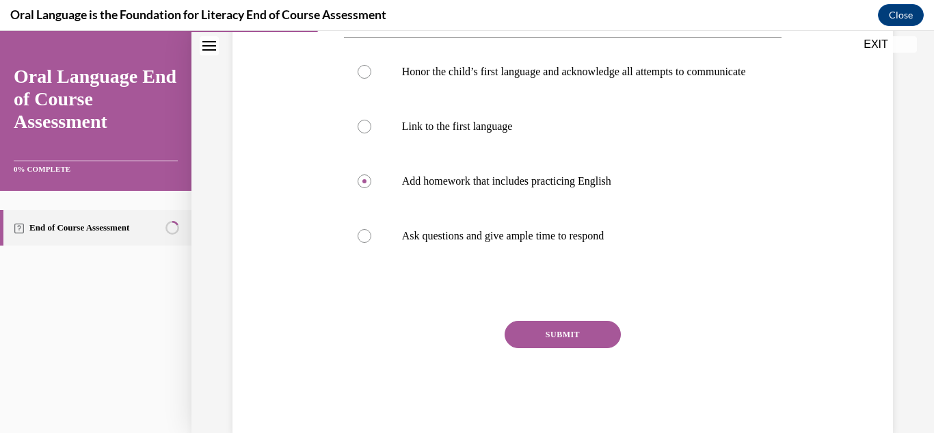
click at [540, 345] on button "SUBMIT" at bounding box center [563, 334] width 116 height 27
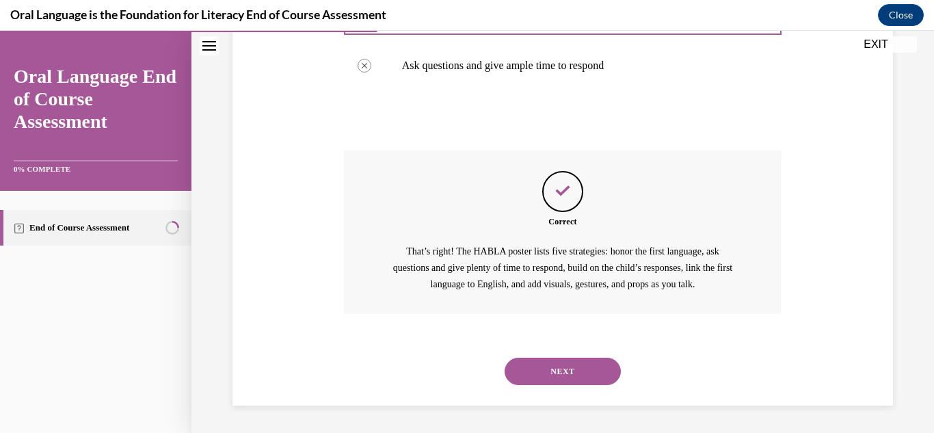
click at [536, 374] on button "NEXT" at bounding box center [563, 371] width 116 height 27
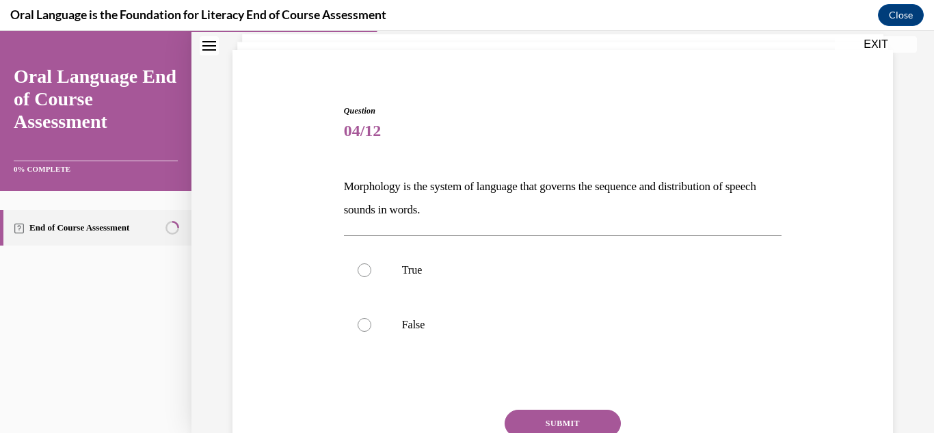
scroll to position [109, 0]
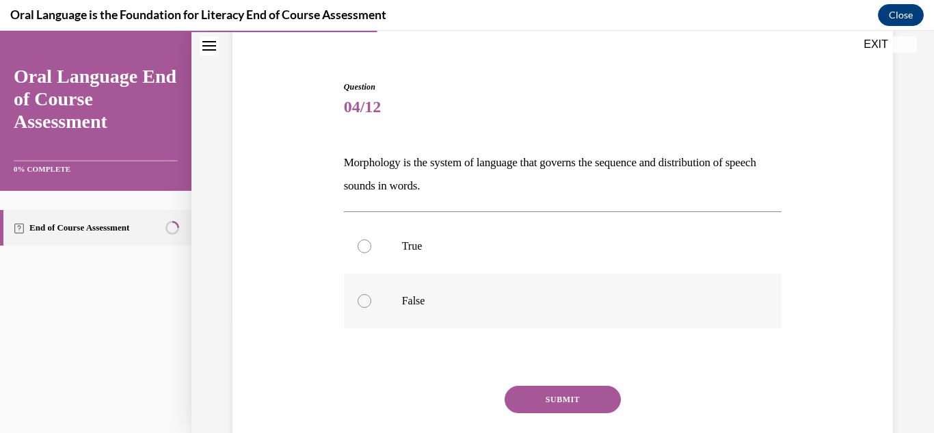
click at [418, 300] on p "False" at bounding box center [575, 301] width 346 height 14
click at [371, 300] on input "False" at bounding box center [365, 301] width 14 height 14
radio input "true"
click at [540, 389] on button "SUBMIT" at bounding box center [563, 399] width 116 height 27
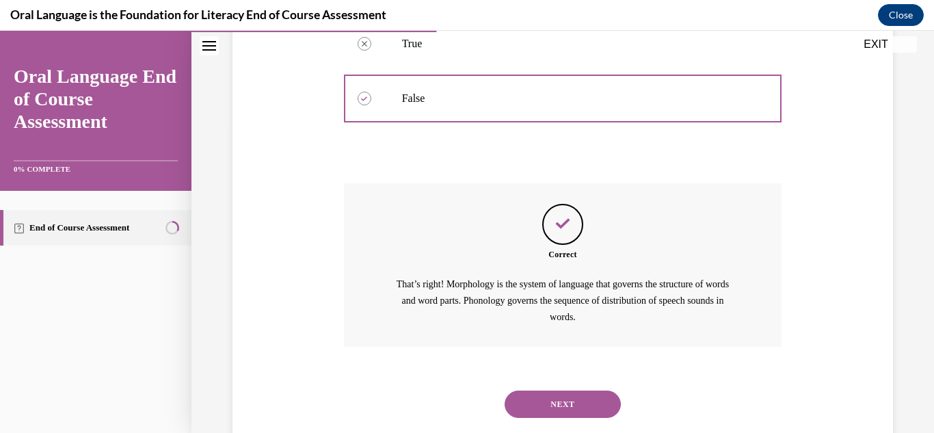
scroll to position [345, 0]
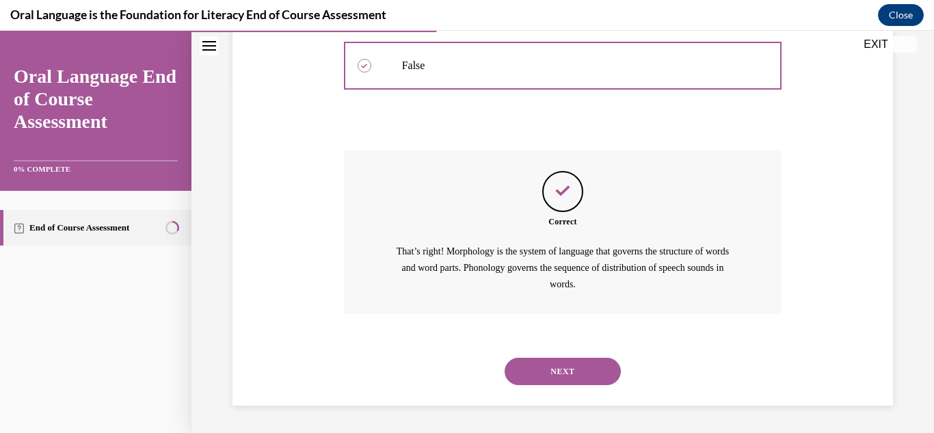
click at [538, 386] on div "NEXT" at bounding box center [563, 371] width 438 height 55
click at [532, 370] on button "NEXT" at bounding box center [563, 371] width 116 height 27
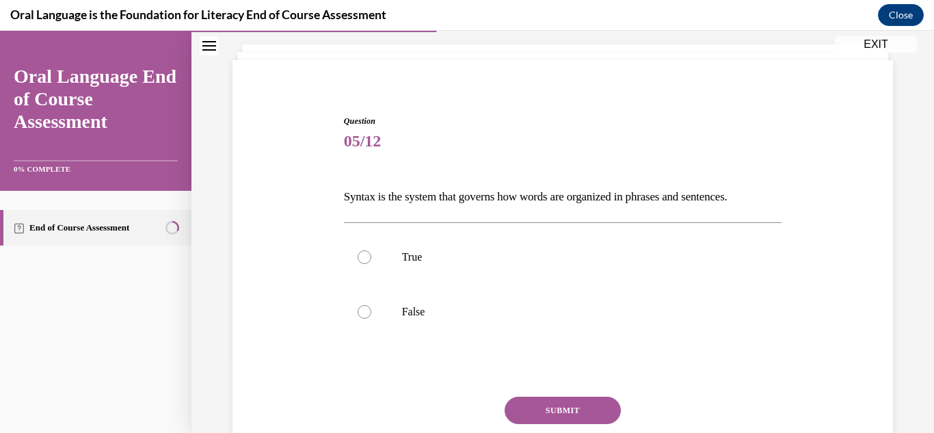
scroll to position [76, 0]
click at [423, 302] on label "False" at bounding box center [563, 311] width 438 height 55
click at [371, 304] on input "False" at bounding box center [365, 311] width 14 height 14
radio input "true"
click at [512, 397] on button "SUBMIT" at bounding box center [563, 409] width 116 height 27
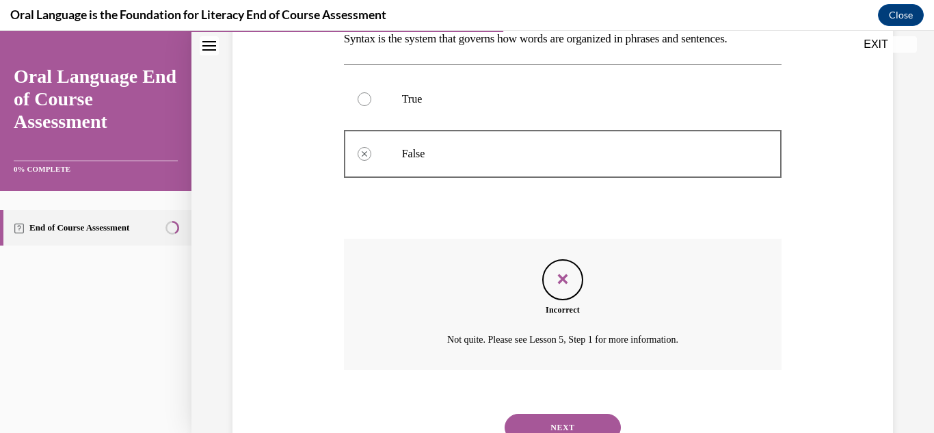
scroll to position [235, 0]
click at [529, 411] on div "NEXT" at bounding box center [563, 426] width 438 height 55
click at [525, 419] on button "NEXT" at bounding box center [563, 425] width 116 height 27
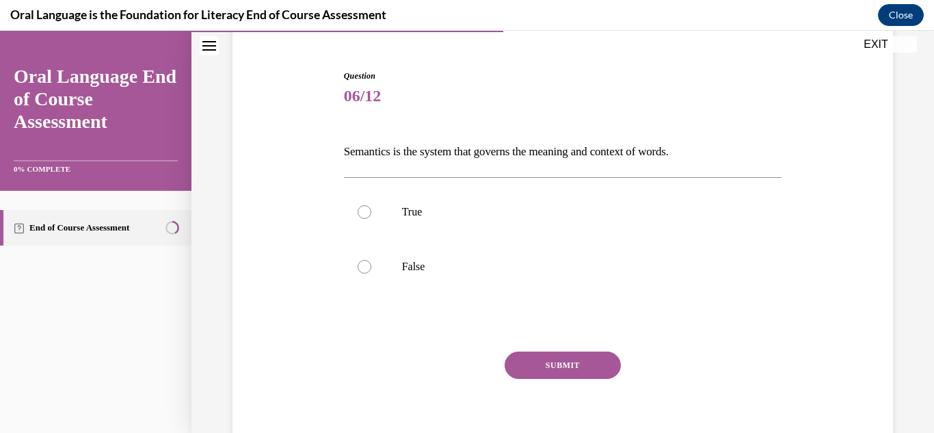
scroll to position [121, 0]
click at [410, 223] on label "True" at bounding box center [563, 211] width 438 height 55
click at [371, 218] on input "True" at bounding box center [365, 211] width 14 height 14
radio input "true"
click at [520, 384] on div "SUBMIT NEXT" at bounding box center [563, 407] width 438 height 112
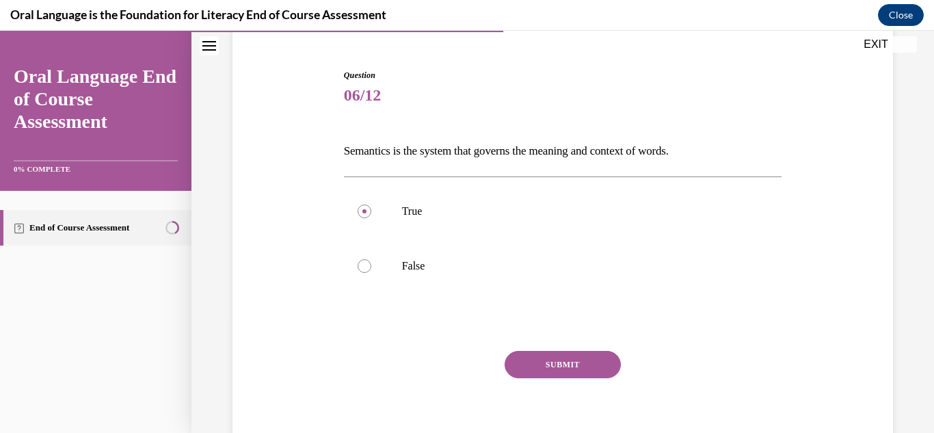
click at [518, 364] on button "SUBMIT" at bounding box center [563, 364] width 116 height 27
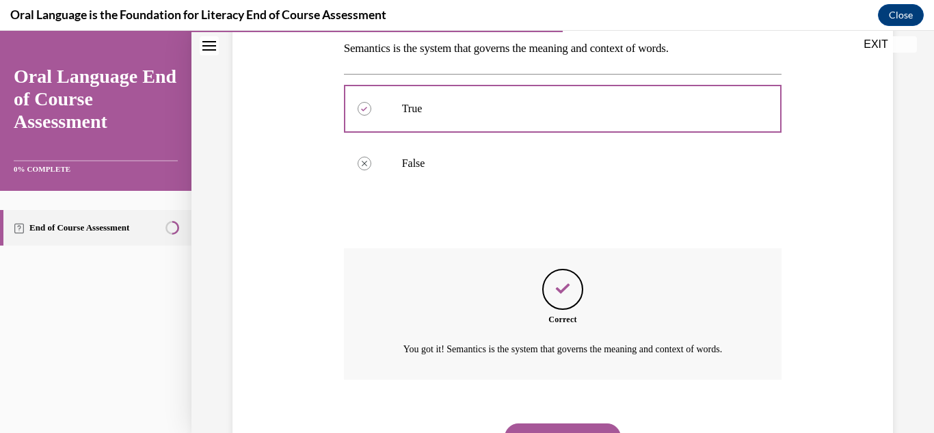
click at [517, 358] on p "You got it! Semantics is the system that governs the meaning and context of wor…" at bounding box center [563, 349] width 341 height 16
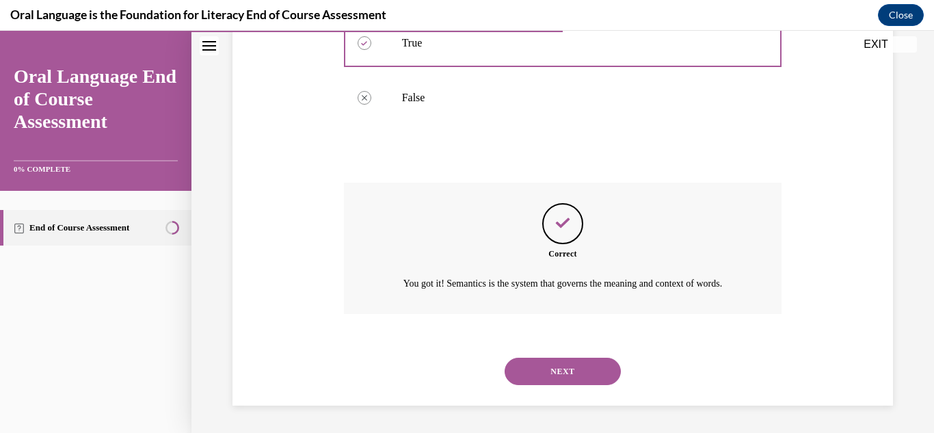
click at [522, 369] on button "NEXT" at bounding box center [563, 371] width 116 height 27
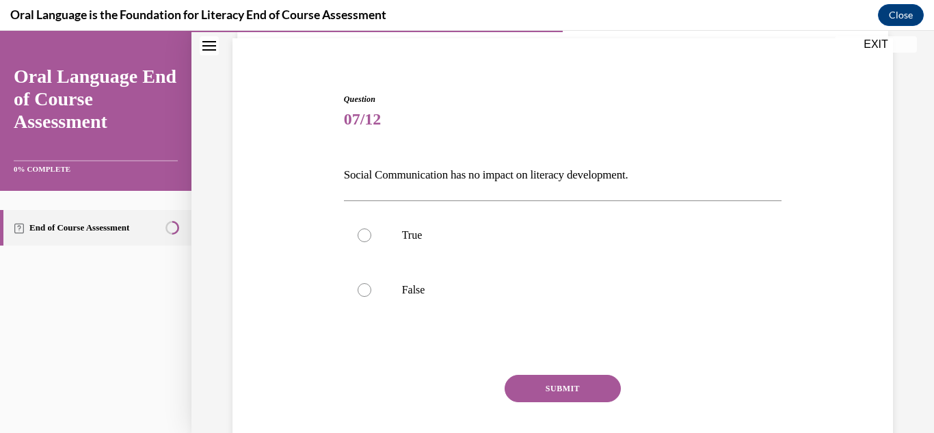
scroll to position [97, 0]
click at [434, 278] on label "False" at bounding box center [563, 290] width 438 height 55
click at [371, 283] on input "False" at bounding box center [365, 290] width 14 height 14
radio input "true"
click at [540, 389] on button "SUBMIT" at bounding box center [563, 388] width 116 height 27
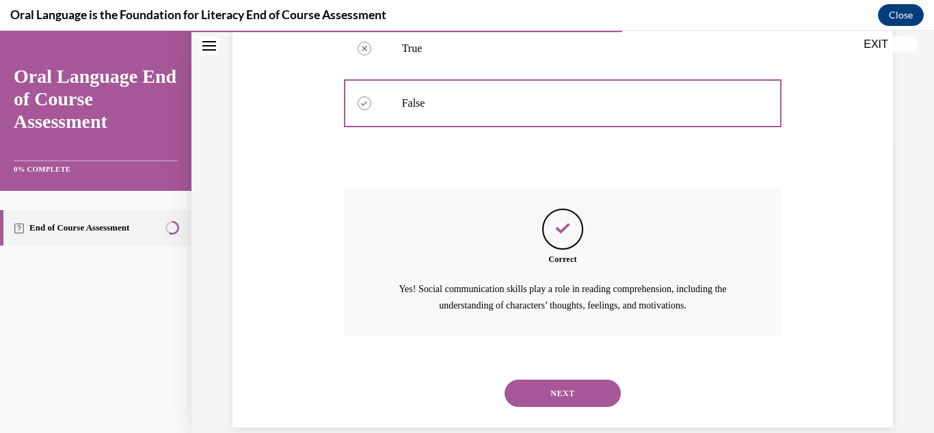
click at [533, 393] on button "NEXT" at bounding box center [563, 393] width 116 height 27
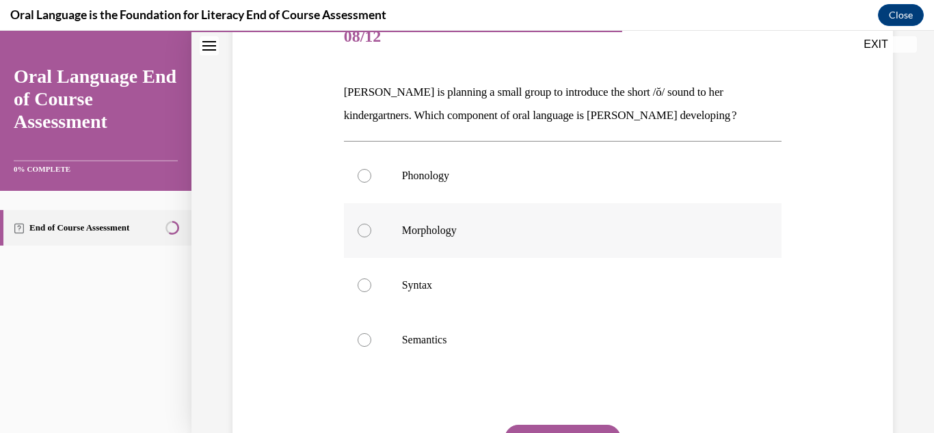
scroll to position [181, 0]
click at [437, 175] on p "Phonology" at bounding box center [575, 175] width 346 height 14
click at [371, 175] on input "Phonology" at bounding box center [365, 175] width 14 height 14
radio input "true"
click at [516, 425] on button "SUBMIT" at bounding box center [563, 437] width 116 height 27
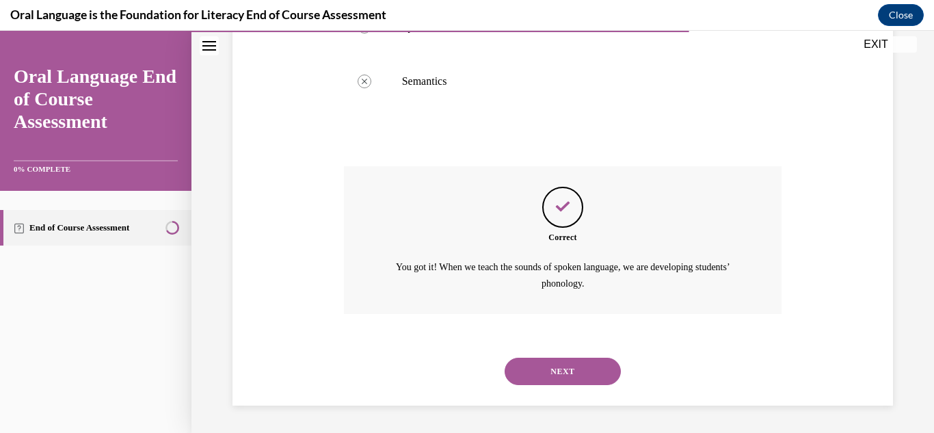
click at [538, 369] on button "NEXT" at bounding box center [563, 371] width 116 height 27
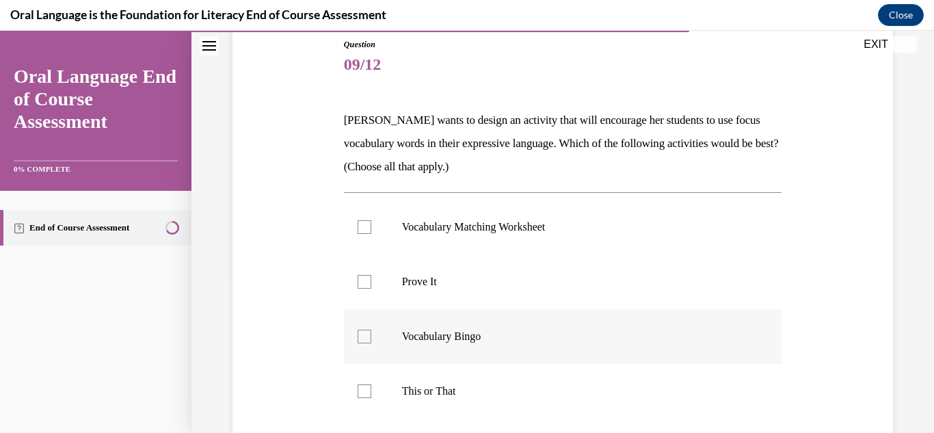
scroll to position [203, 0]
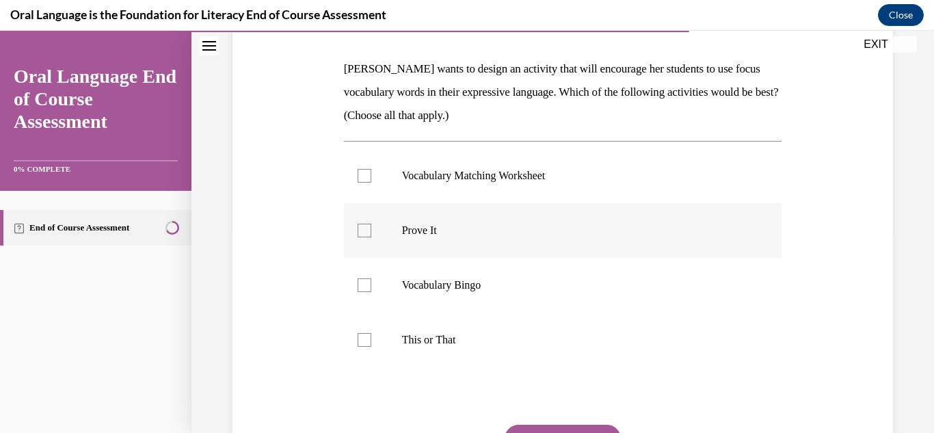
click at [425, 238] on label "Prove It" at bounding box center [563, 230] width 438 height 55
click at [371, 237] on input "Prove It" at bounding box center [365, 231] width 14 height 14
checkbox input "true"
click at [432, 341] on p "This or That" at bounding box center [575, 340] width 346 height 14
click at [371, 341] on input "This or That" at bounding box center [365, 340] width 14 height 14
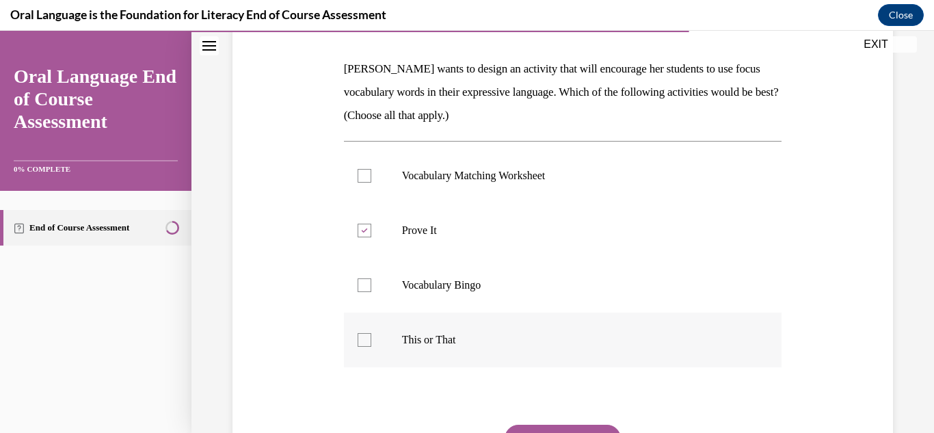
checkbox input "true"
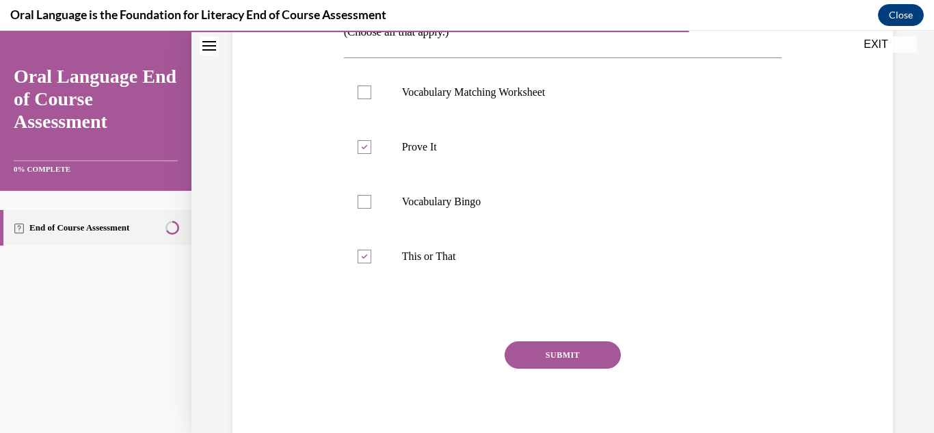
click at [543, 368] on button "SUBMIT" at bounding box center [563, 354] width 116 height 27
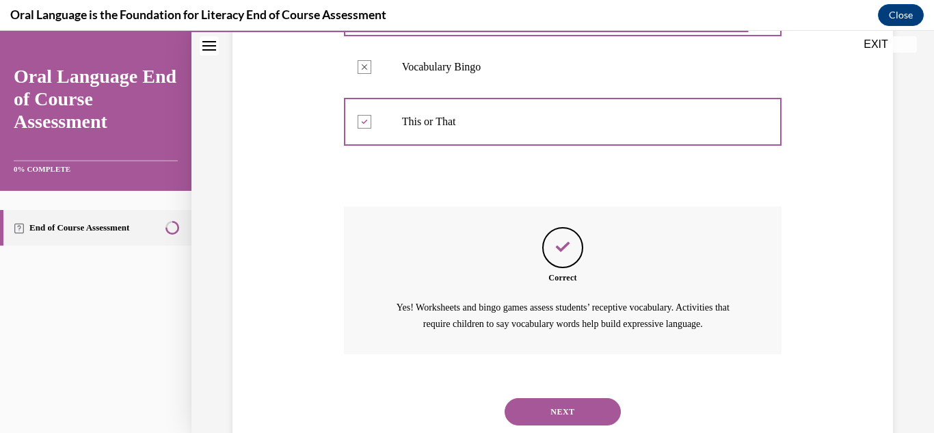
click at [517, 419] on button "NEXT" at bounding box center [563, 411] width 116 height 27
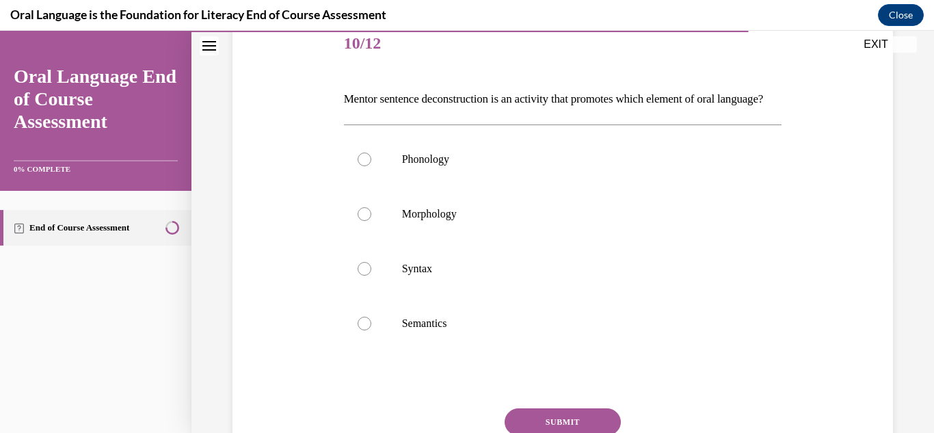
scroll to position [174, 0]
click at [437, 330] on p "Semantics" at bounding box center [575, 323] width 346 height 14
click at [371, 330] on input "Semantics" at bounding box center [365, 323] width 14 height 14
radio input "true"
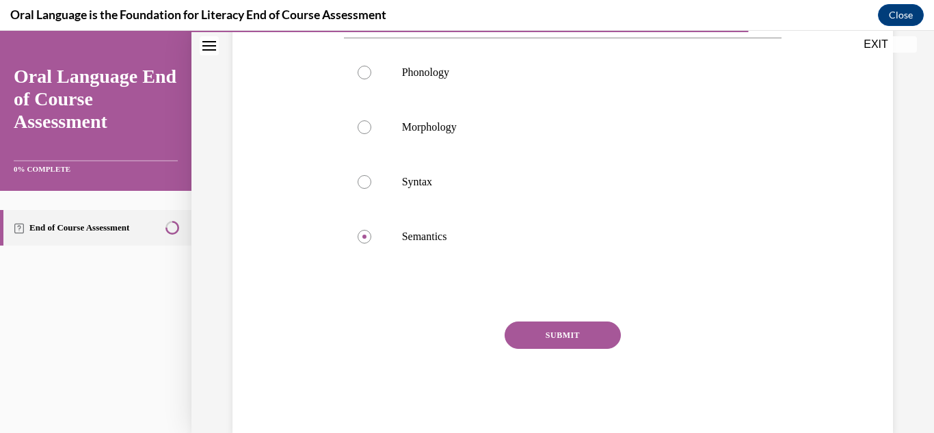
scroll to position [261, 0]
click at [568, 348] on button "SUBMIT" at bounding box center [563, 334] width 116 height 27
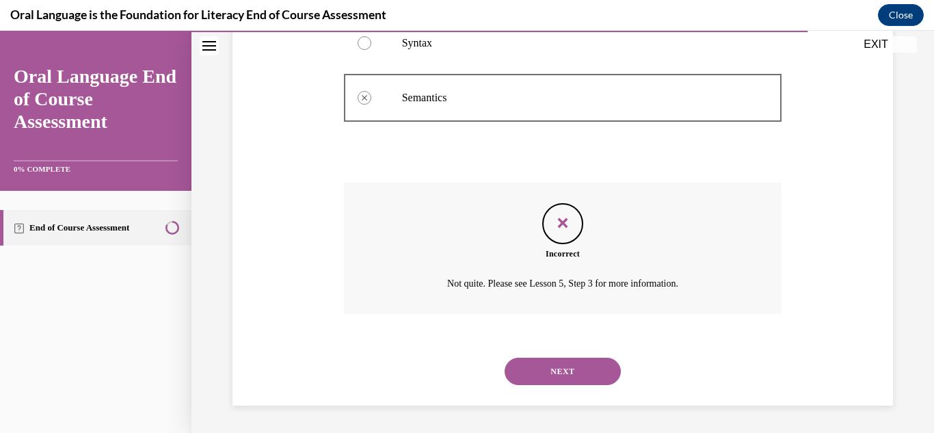
click at [550, 375] on button "NEXT" at bounding box center [563, 371] width 116 height 27
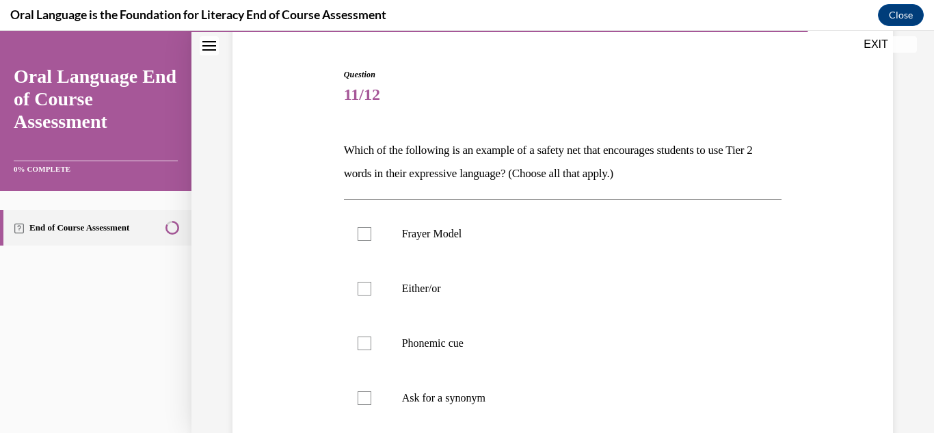
scroll to position [122, 0]
click at [451, 292] on p "Either/or" at bounding box center [575, 288] width 346 height 14
click at [371, 292] on input "Either/or" at bounding box center [365, 288] width 14 height 14
checkbox input "true"
click at [437, 361] on label "Phonemic cue" at bounding box center [563, 342] width 438 height 55
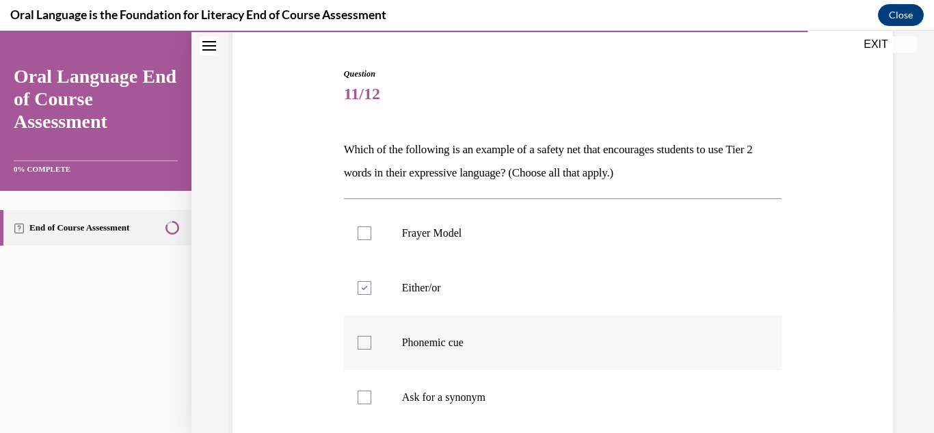
click at [371, 349] on input "Phonemic cue" at bounding box center [365, 343] width 14 height 14
checkbox input "true"
click at [438, 391] on p "Ask for a synonym" at bounding box center [575, 398] width 346 height 14
click at [371, 391] on input "Ask for a synonym" at bounding box center [365, 398] width 14 height 14
checkbox input "true"
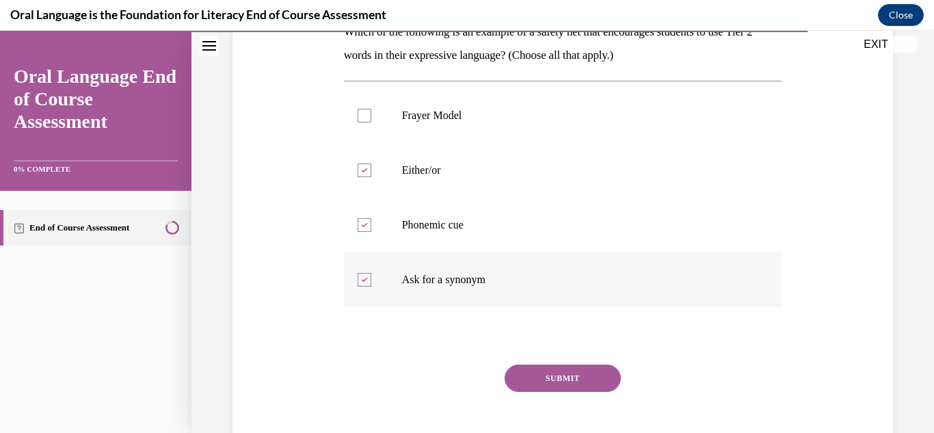
scroll to position [241, 0]
click at [536, 386] on button "SUBMIT" at bounding box center [563, 377] width 116 height 27
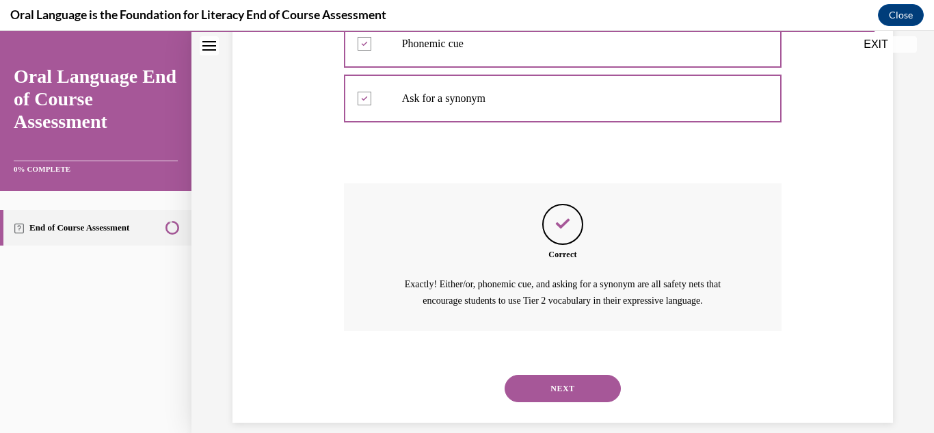
click at [517, 384] on button "NEXT" at bounding box center [563, 388] width 116 height 27
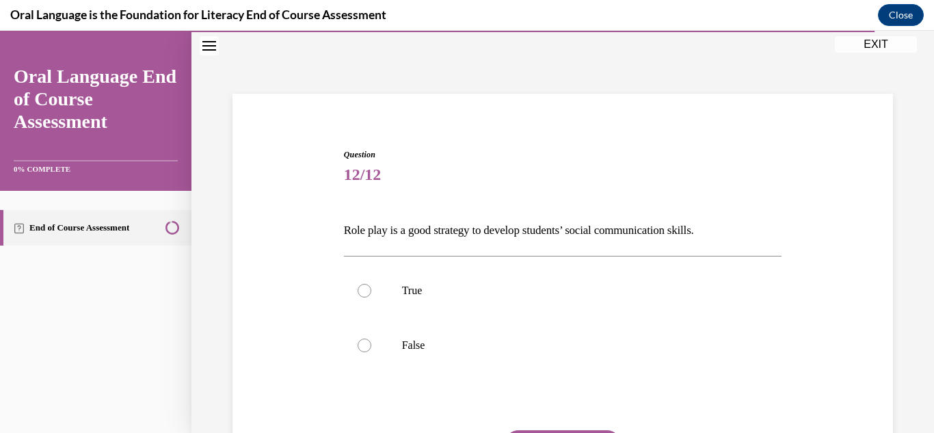
scroll to position [64, 0]
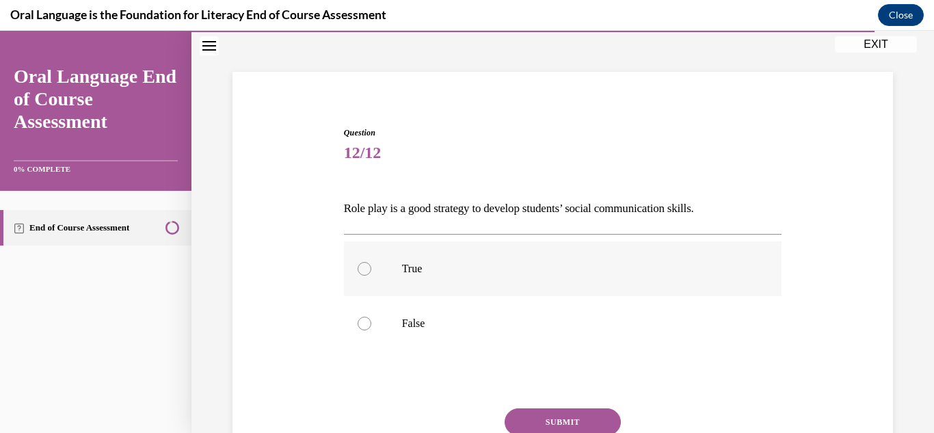
click at [425, 278] on label "True" at bounding box center [563, 268] width 438 height 55
click at [371, 276] on input "True" at bounding box center [365, 269] width 14 height 14
radio input "true"
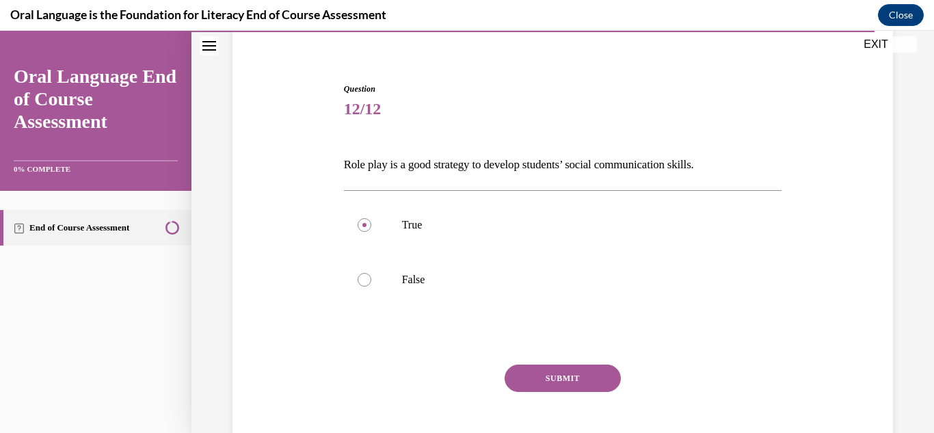
click at [531, 375] on button "SUBMIT" at bounding box center [563, 378] width 116 height 27
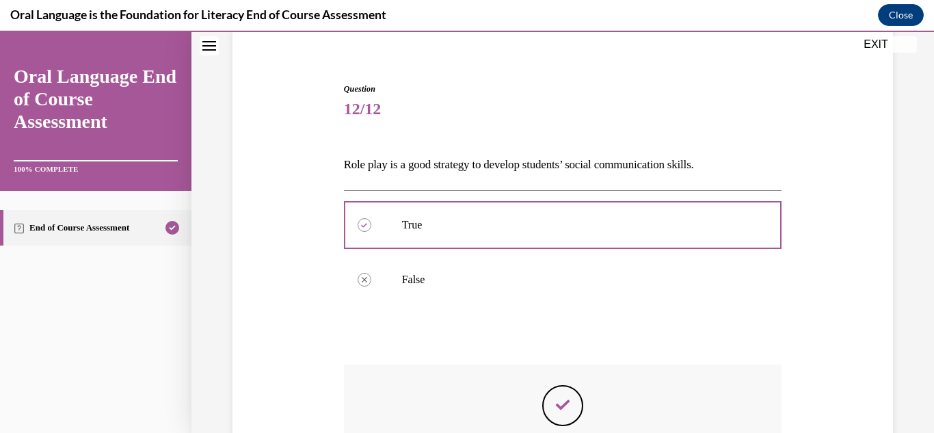
scroll to position [306, 0]
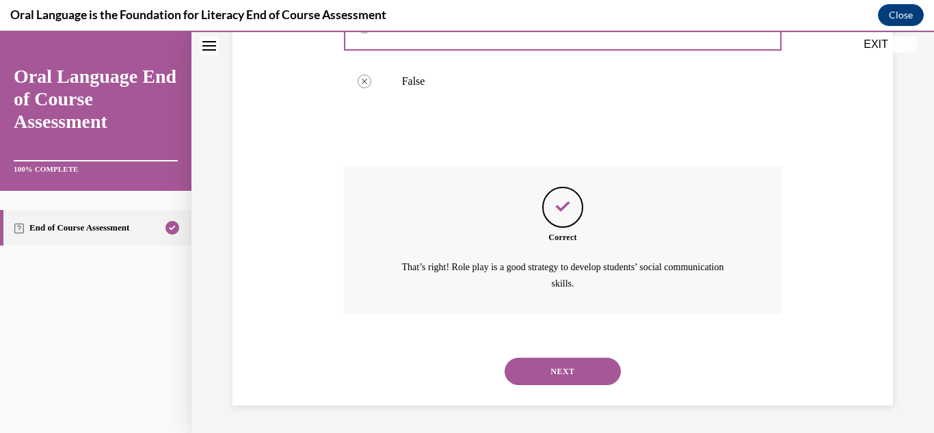
click at [531, 378] on button "NEXT" at bounding box center [563, 371] width 116 height 27
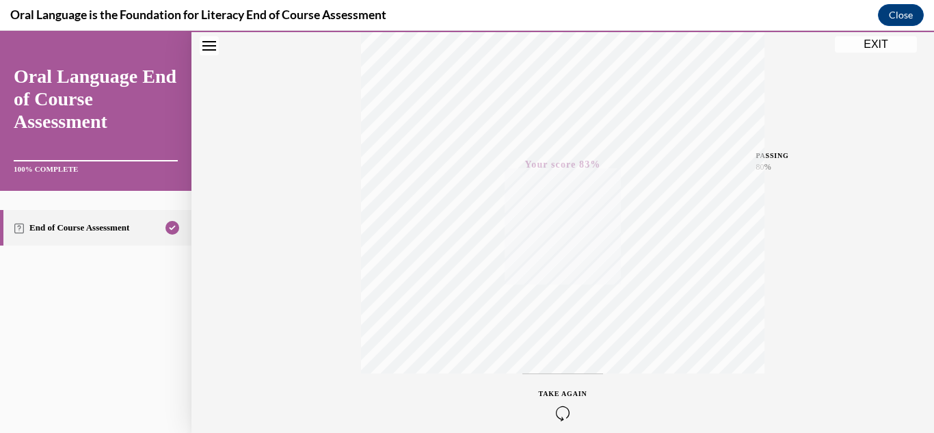
scroll to position [250, 0]
click at [890, 45] on button "EXIT" at bounding box center [876, 44] width 82 height 16
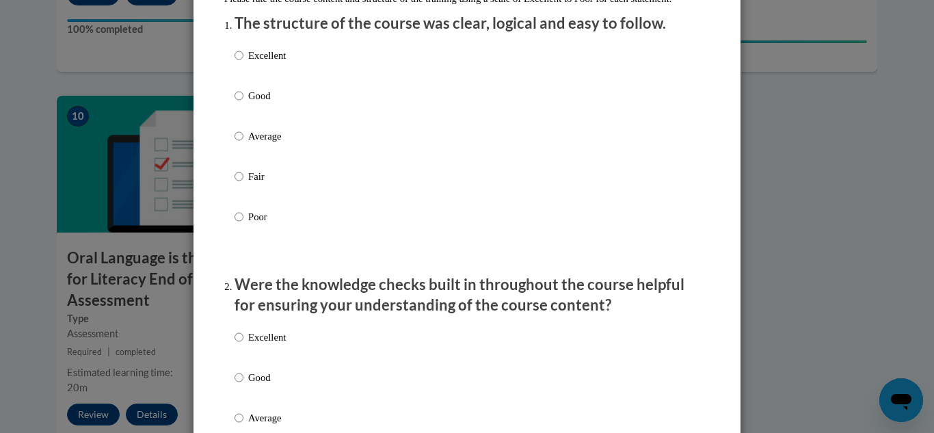
scroll to position [181, 0]
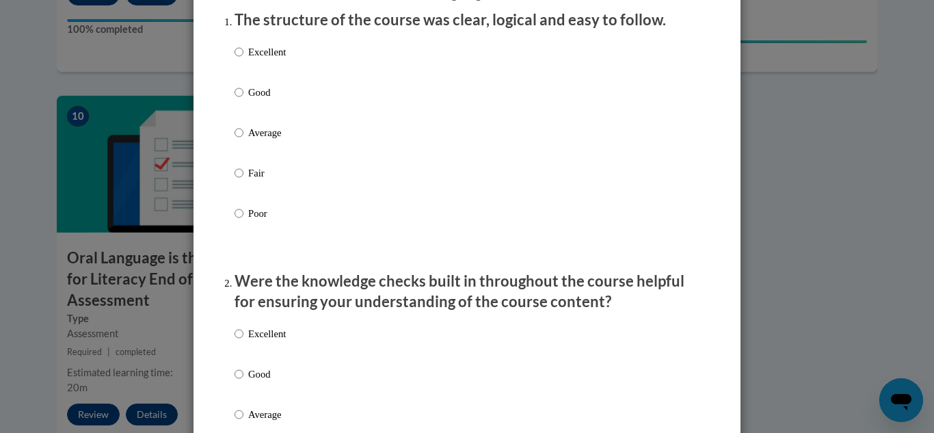
click at [255, 100] on p "Good" at bounding box center [267, 92] width 38 height 15
click at [243, 100] on input "Good" at bounding box center [239, 92] width 9 height 15
radio input "true"
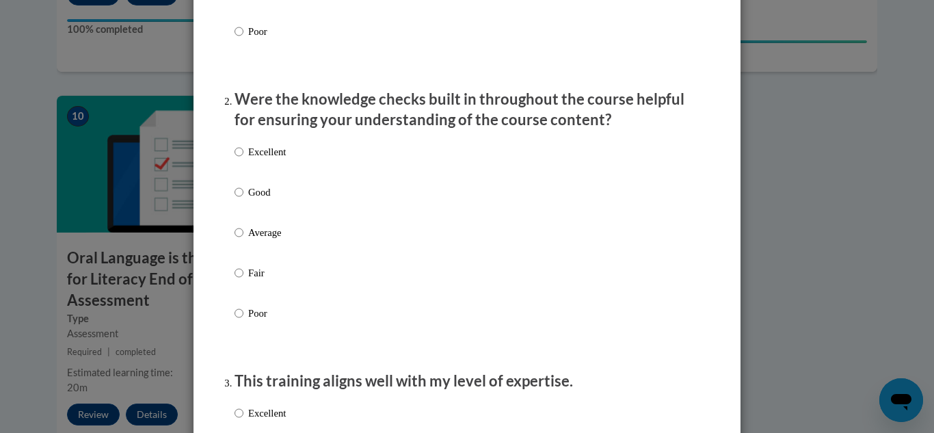
scroll to position [388, 0]
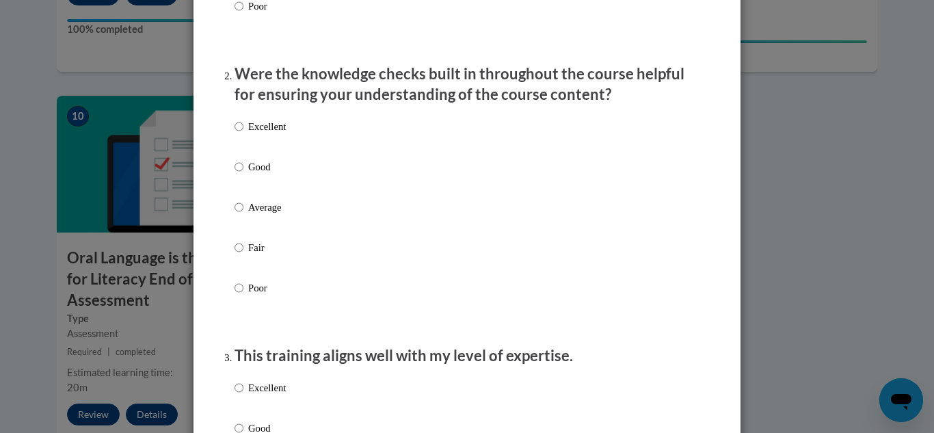
click at [250, 174] on p "Good" at bounding box center [267, 166] width 38 height 15
click at [243, 174] on input "Good" at bounding box center [239, 166] width 9 height 15
radio input "true"
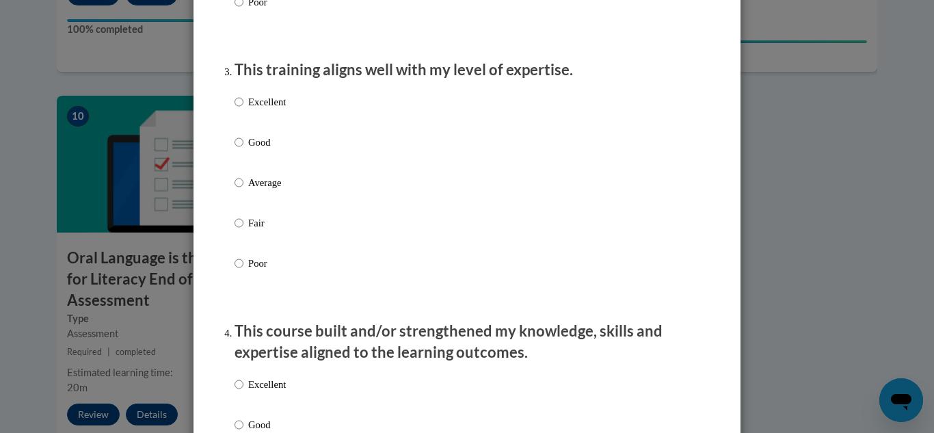
scroll to position [708, 0]
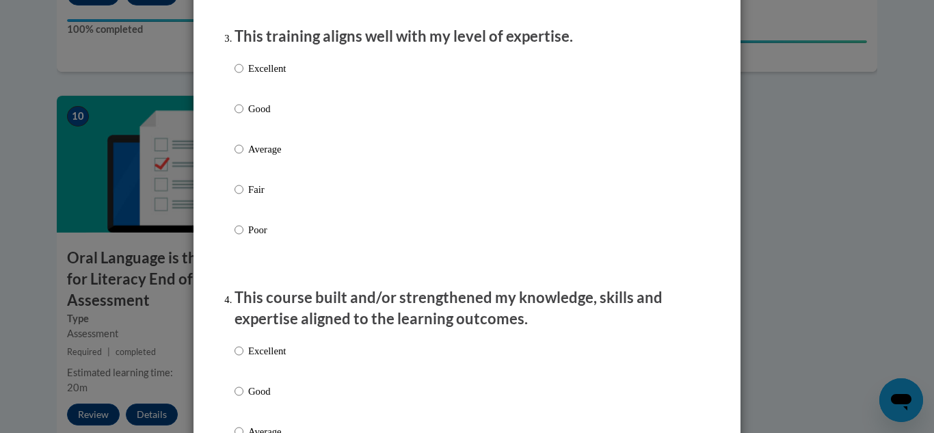
click at [248, 116] on p "Good" at bounding box center [267, 108] width 38 height 15
click at [243, 116] on input "Good" at bounding box center [239, 108] width 9 height 15
radio input "true"
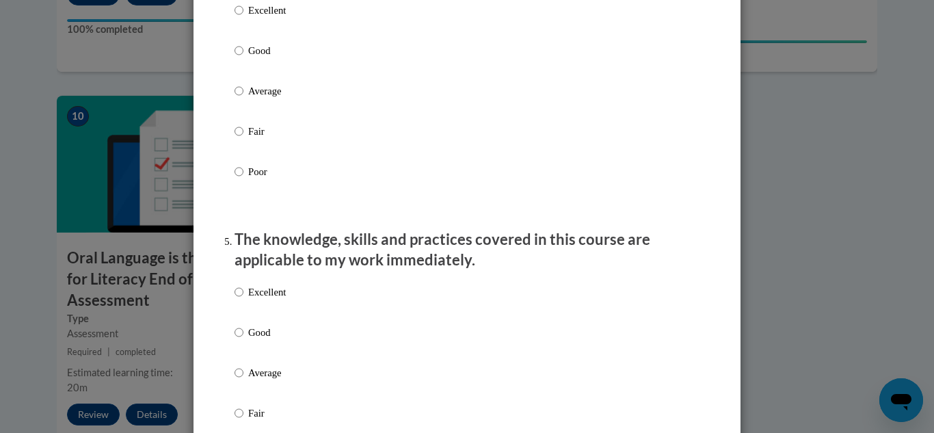
scroll to position [1098, 0]
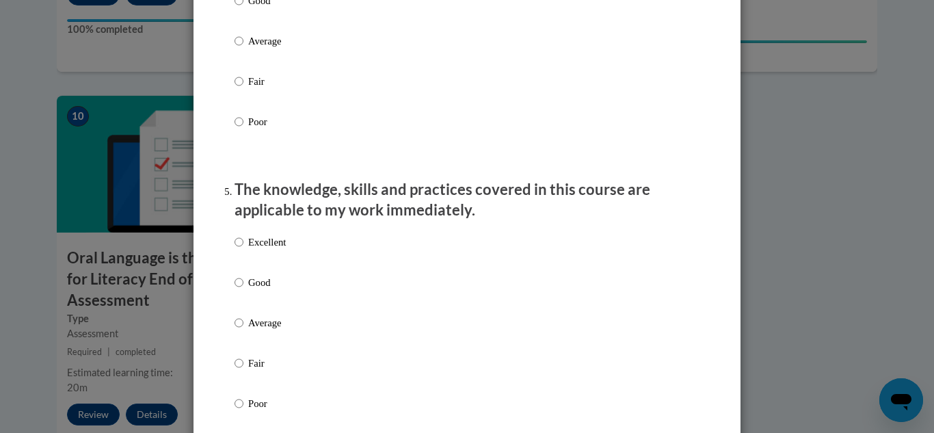
click at [256, 8] on p "Good" at bounding box center [267, 0] width 38 height 15
click at [243, 8] on input "Good" at bounding box center [239, 0] width 9 height 15
radio input "true"
click at [256, 304] on label "Good" at bounding box center [260, 293] width 51 height 37
click at [243, 290] on input "Good" at bounding box center [239, 282] width 9 height 15
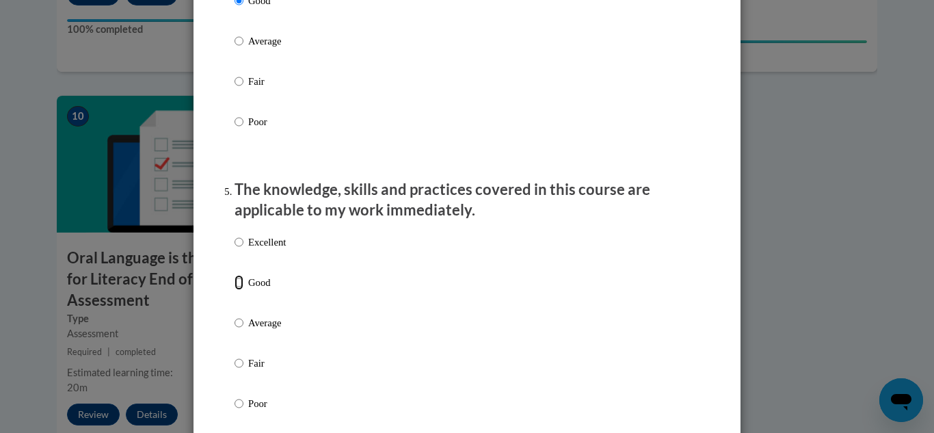
radio input "true"
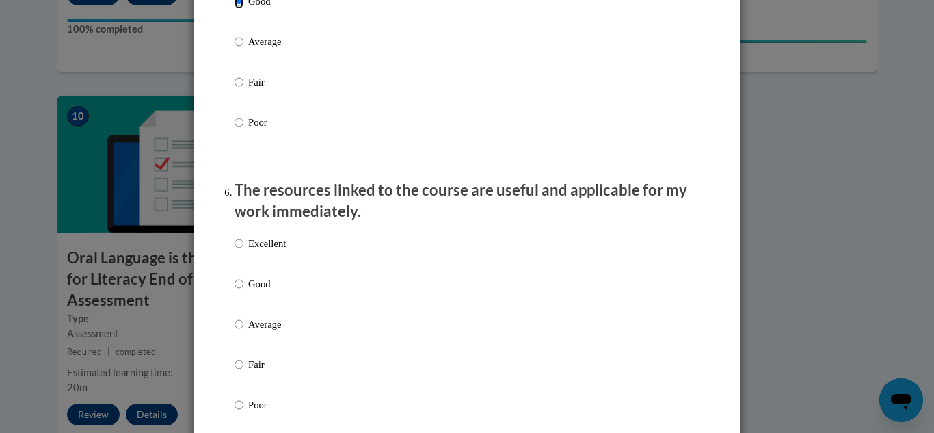
scroll to position [1462, 0]
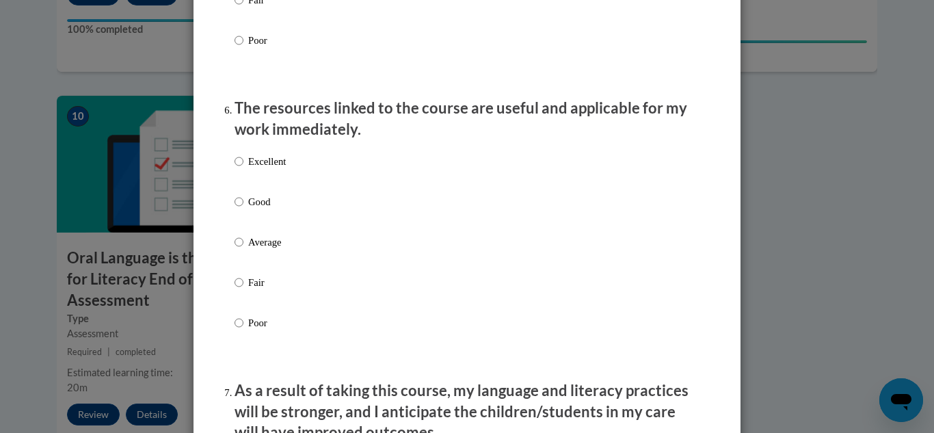
click at [259, 209] on p "Good" at bounding box center [267, 201] width 38 height 15
click at [243, 209] on input "Good" at bounding box center [239, 201] width 9 height 15
radio input "true"
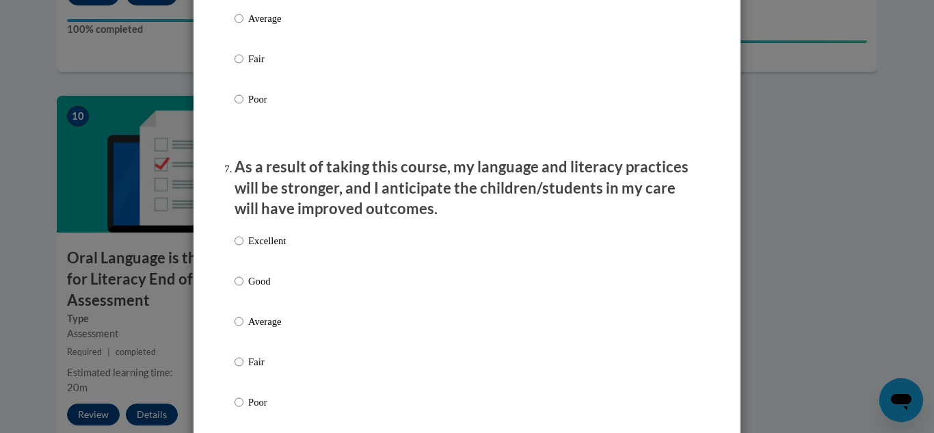
scroll to position [1708, 0]
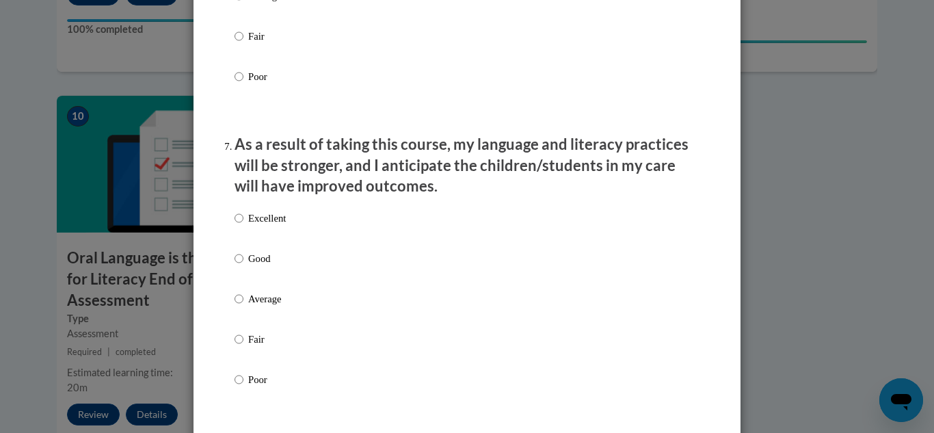
click at [252, 265] on p "Good" at bounding box center [267, 258] width 38 height 15
click at [243, 265] on input "Good" at bounding box center [239, 258] width 9 height 15
radio input "true"
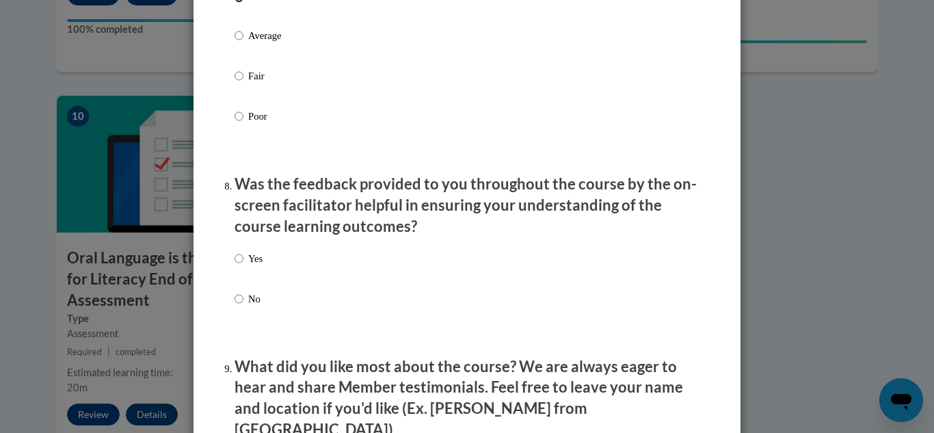
scroll to position [2029, 0]
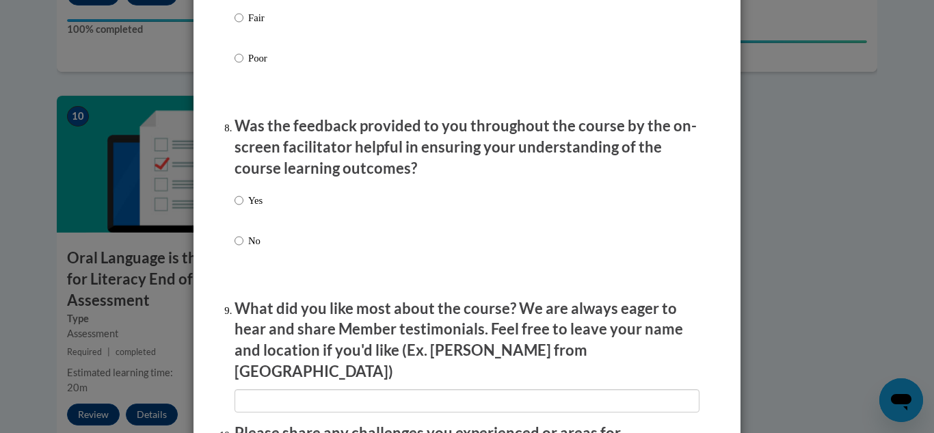
click at [250, 208] on p "Yes" at bounding box center [255, 200] width 14 height 15
click at [243, 208] on input "Yes" at bounding box center [239, 200] width 9 height 15
radio input "true"
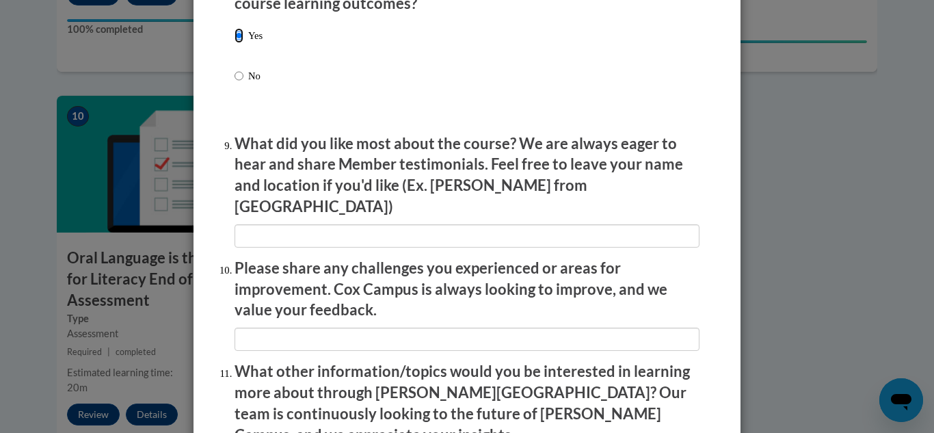
scroll to position [2409, 0]
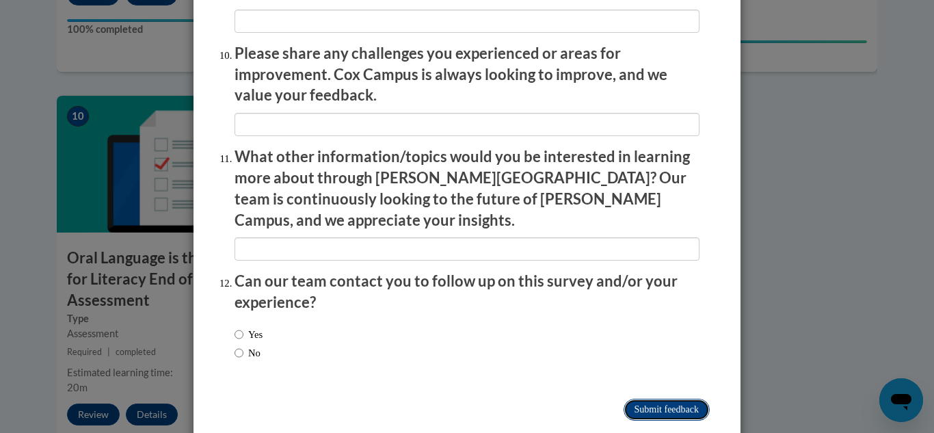
click at [648, 399] on input "Submit feedback" at bounding box center [667, 410] width 86 height 22
